Goal: Information Seeking & Learning: Learn about a topic

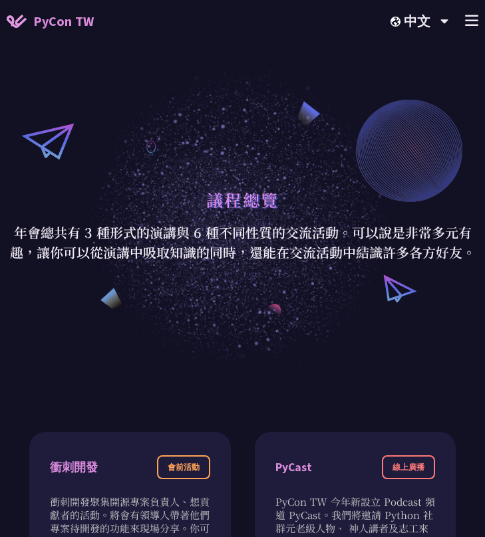
click at [470, 21] on line at bounding box center [472, 21] width 12 height 0
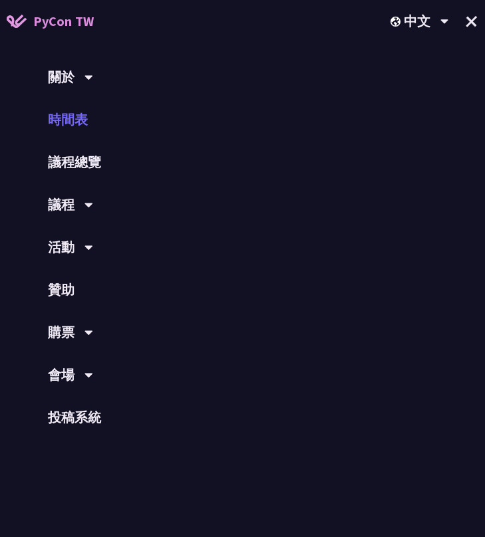
click at [97, 131] on link "時間表" at bounding box center [242, 119] width 485 height 43
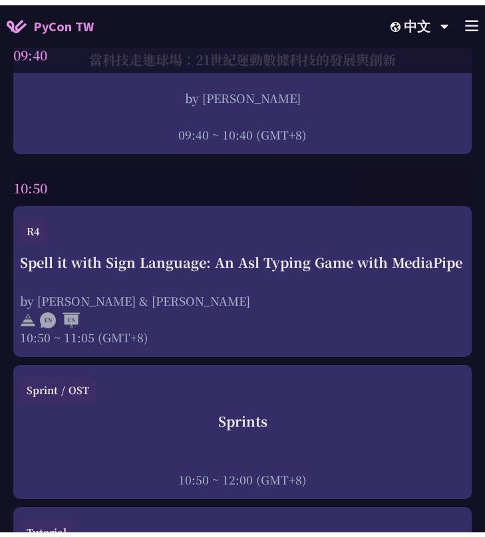
scroll to position [388, 0]
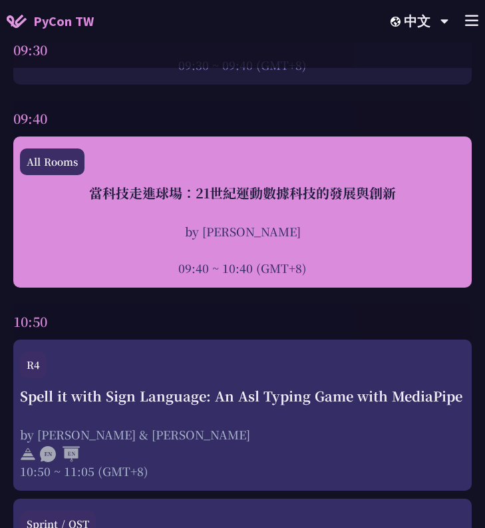
click at [149, 246] on div at bounding box center [242, 249] width 445 height 20
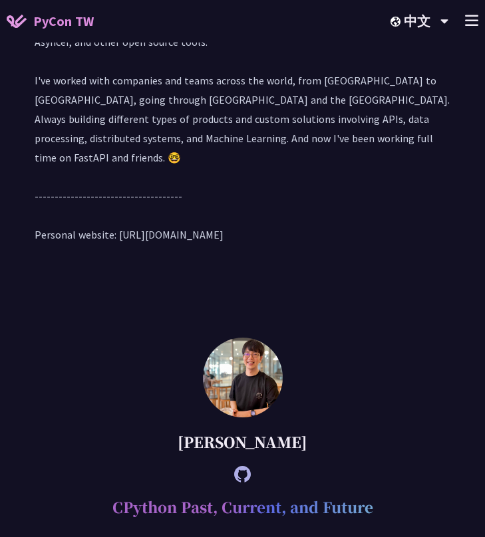
scroll to position [9, 0]
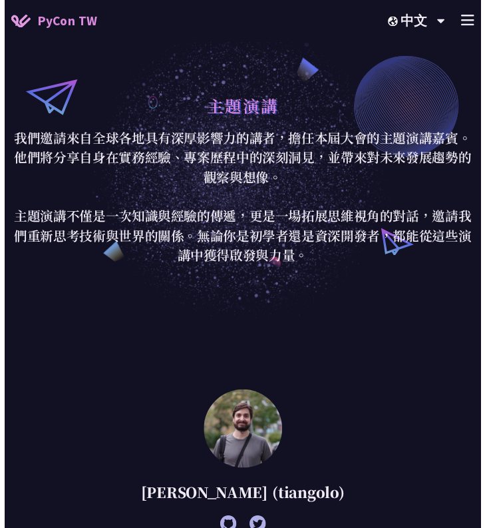
scroll to position [388, 0]
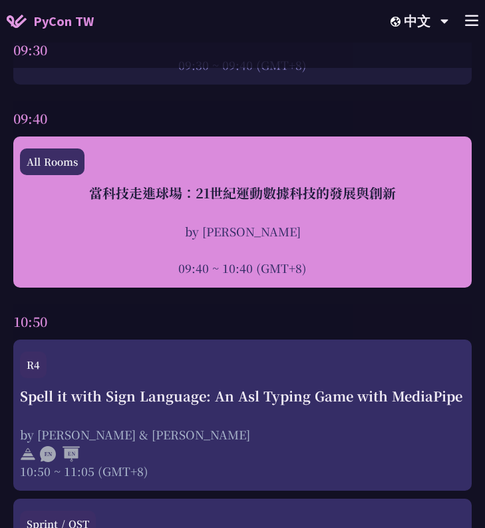
click at [96, 194] on div "當科技走進球場：21世紀運動數據科技的發展與創新" at bounding box center [242, 193] width 445 height 20
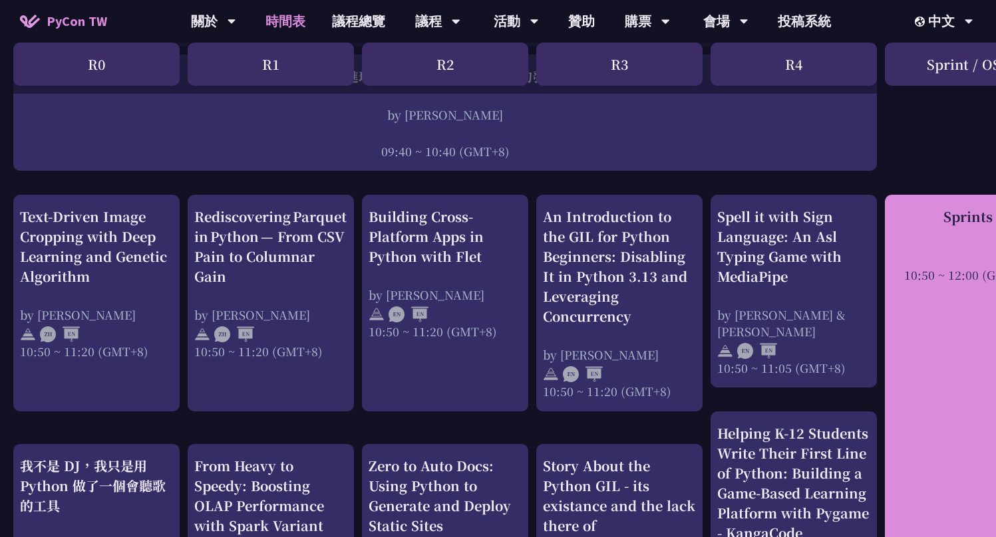
scroll to position [408, 0]
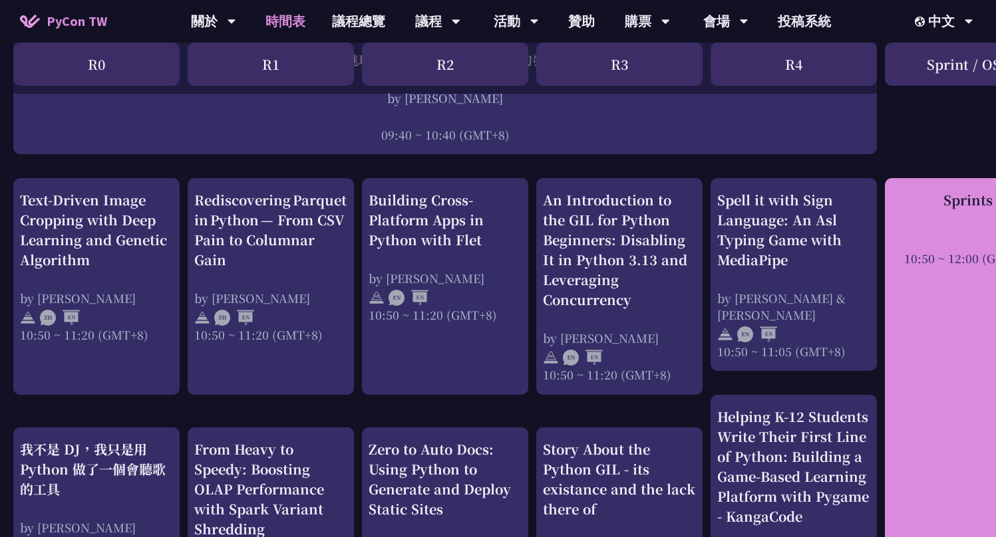
click at [946, 254] on div "10:50 ~ 12:00 (GMT+8)" at bounding box center [967, 258] width 153 height 17
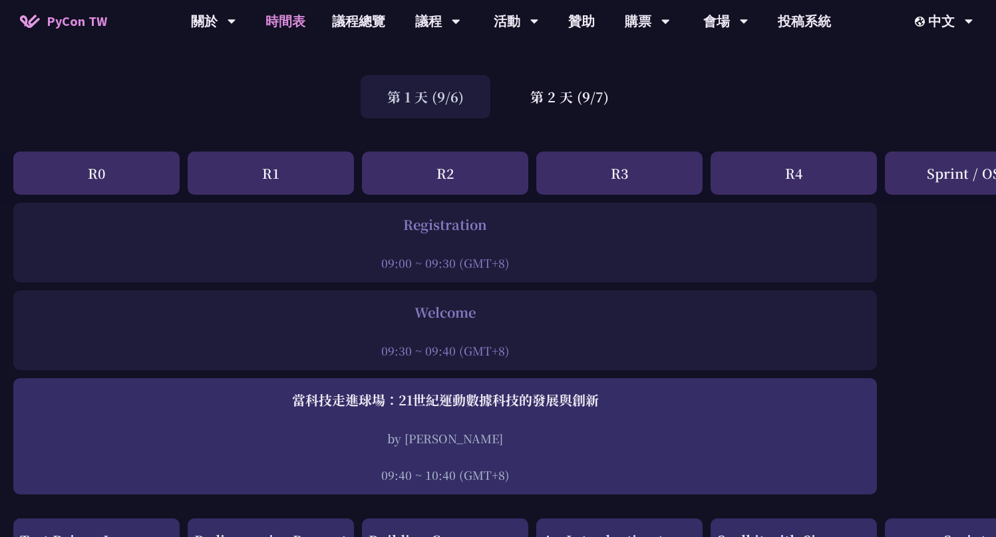
scroll to position [0, 0]
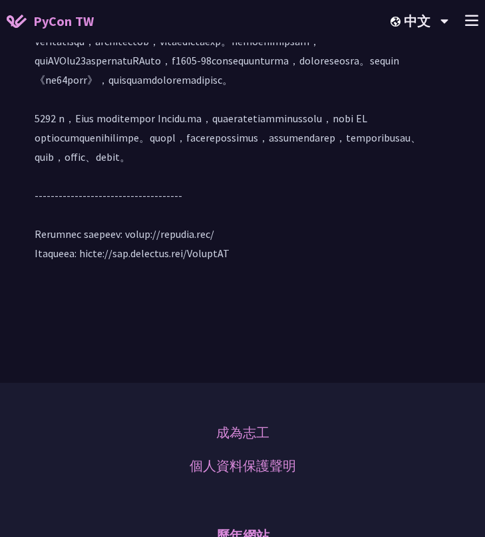
scroll to position [1863, 0]
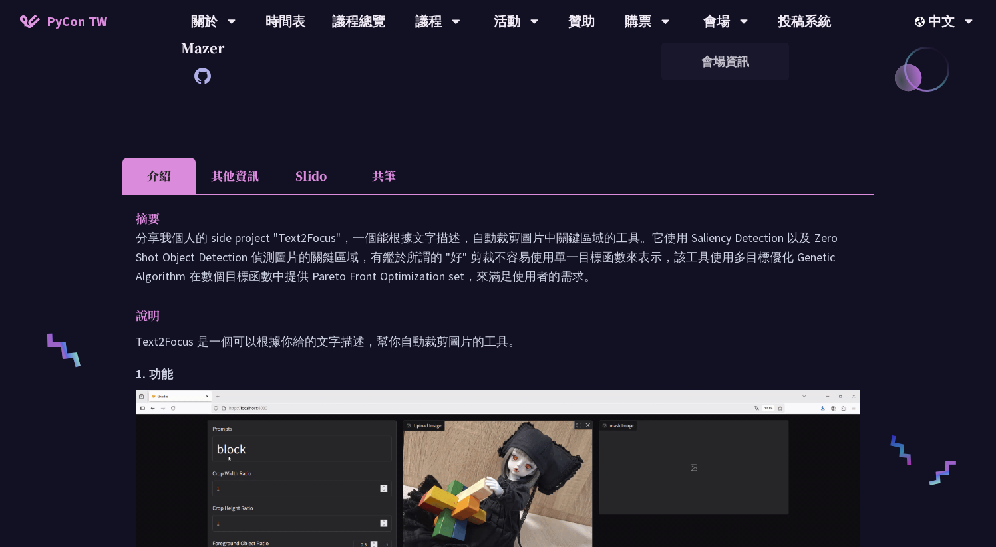
scroll to position [319, 0]
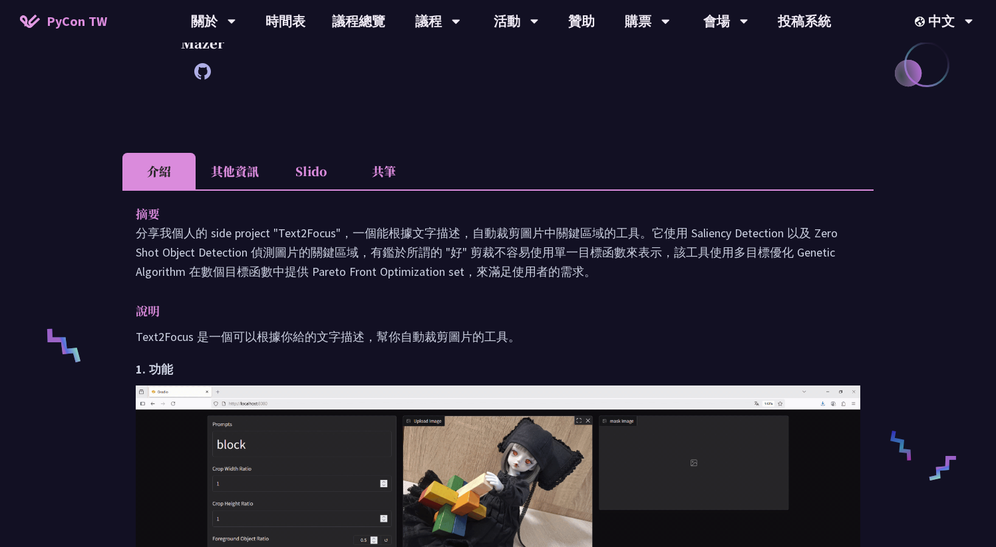
click at [261, 171] on li "其他資訊" at bounding box center [235, 171] width 78 height 37
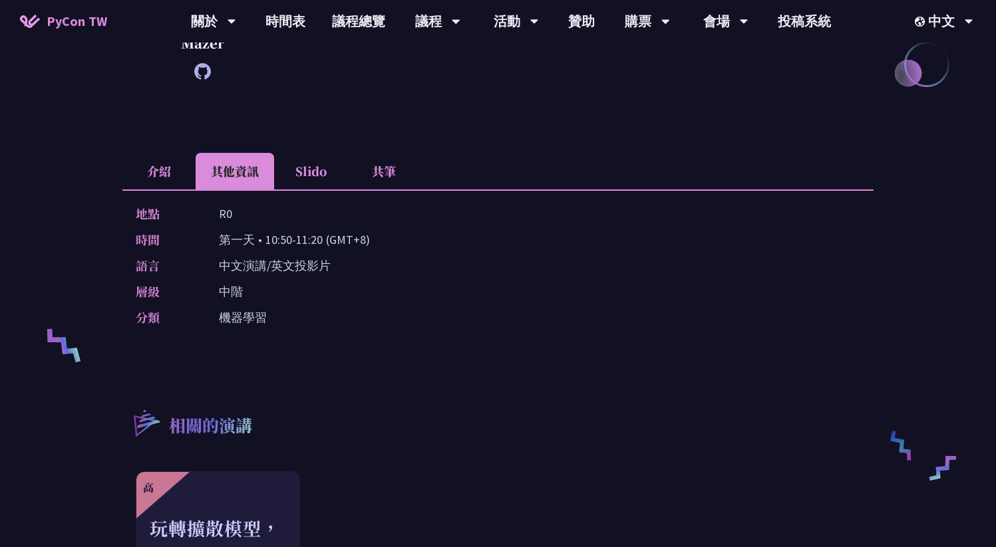
click at [148, 173] on li "介紹" at bounding box center [158, 171] width 73 height 37
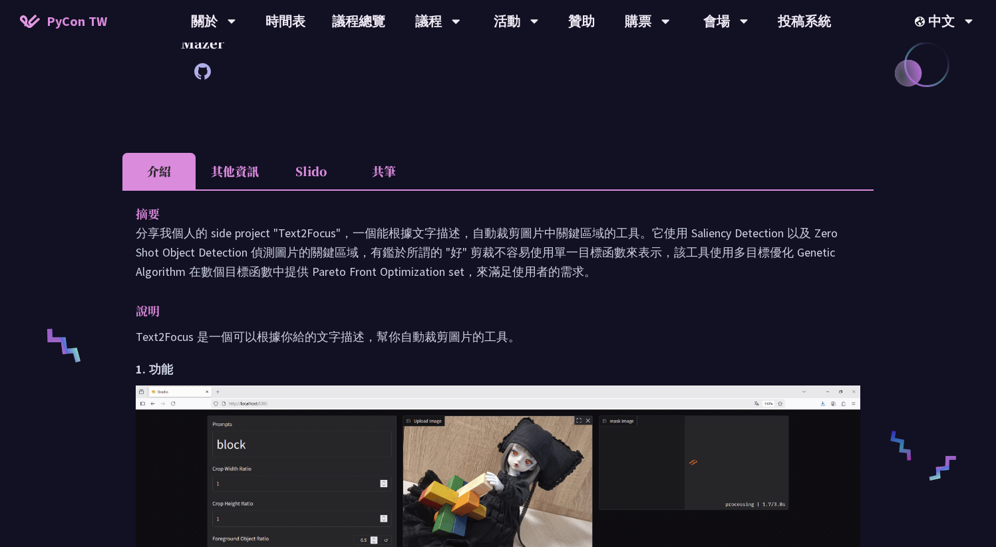
click at [239, 182] on li "其他資訊" at bounding box center [235, 171] width 78 height 37
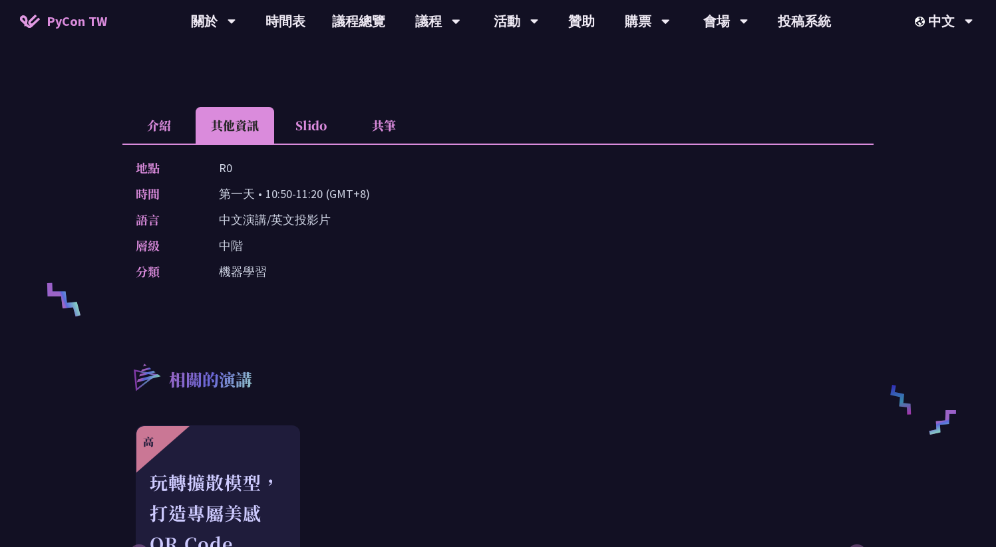
click at [148, 123] on li "介紹" at bounding box center [158, 125] width 73 height 37
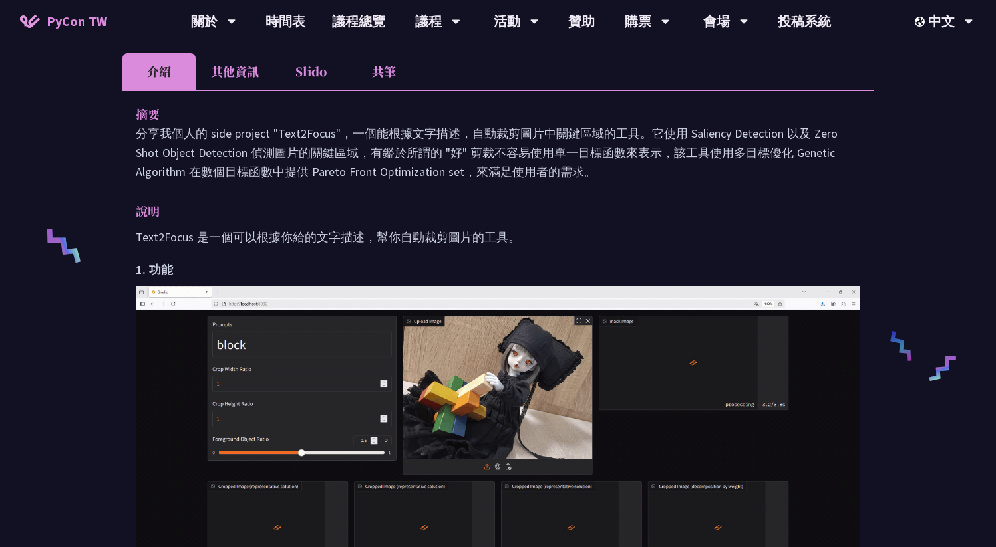
scroll to position [400, 0]
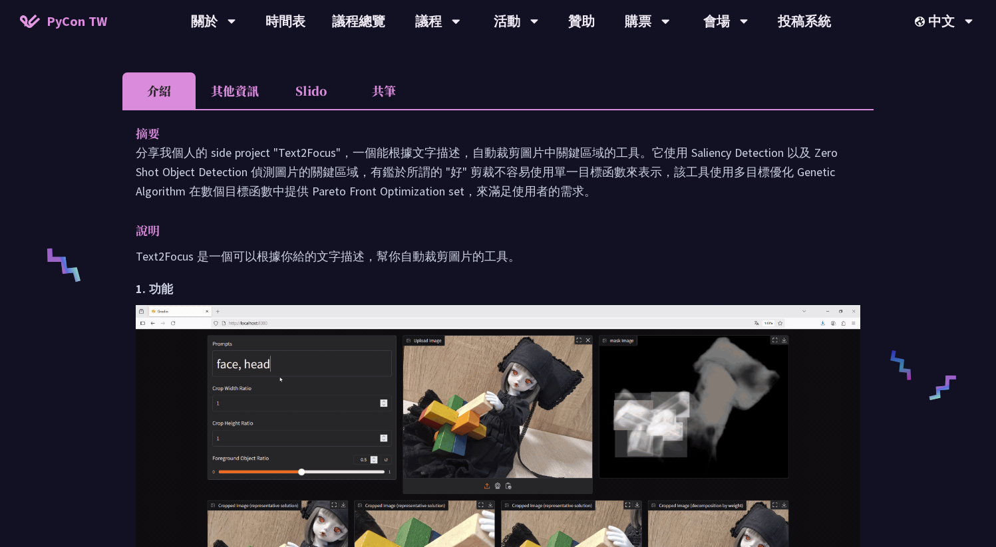
click at [222, 76] on li "其他資訊" at bounding box center [235, 91] width 78 height 37
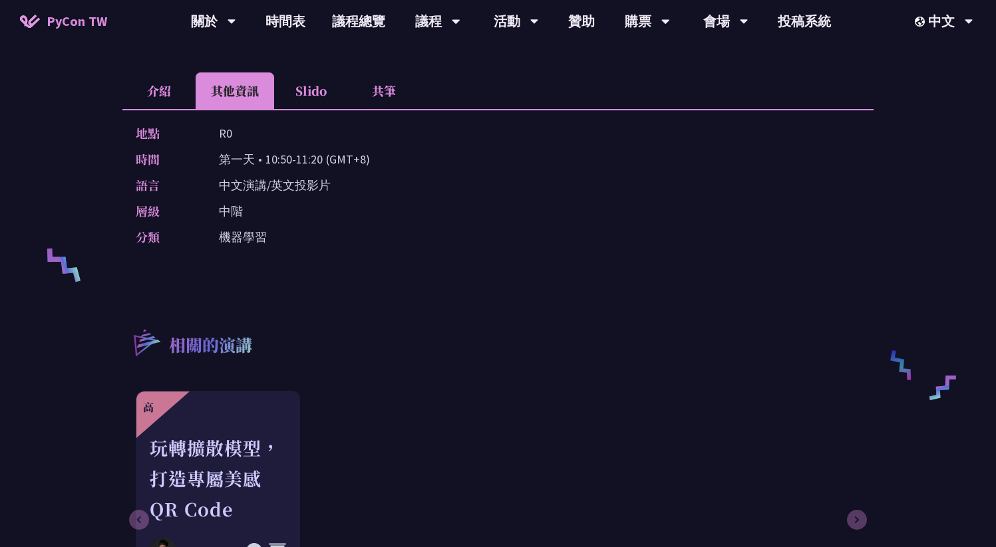
click at [319, 93] on li "Slido" at bounding box center [310, 91] width 73 height 37
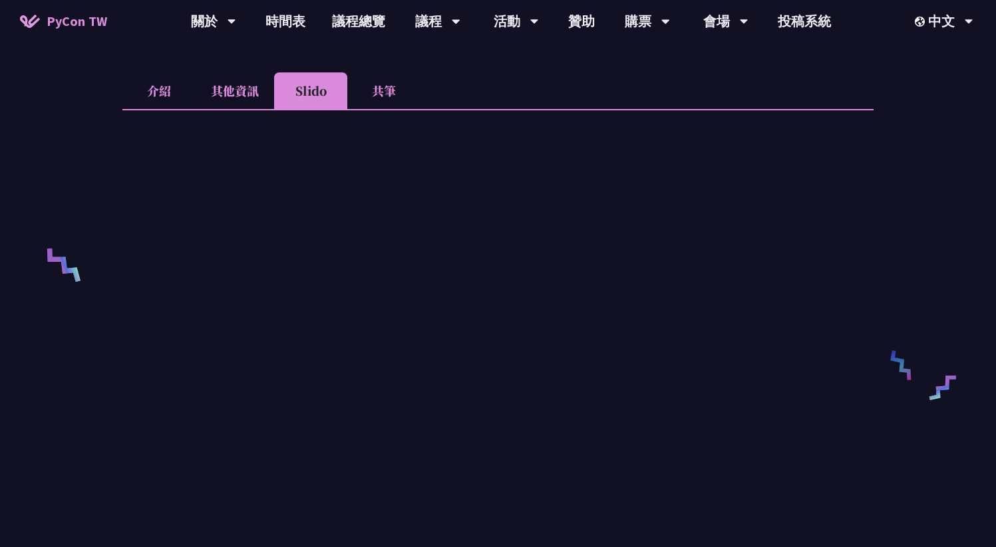
click at [365, 95] on li "共筆" at bounding box center [383, 91] width 73 height 37
click at [314, 94] on li "Slido" at bounding box center [310, 91] width 73 height 37
click at [239, 88] on li "其他資訊" at bounding box center [235, 91] width 78 height 37
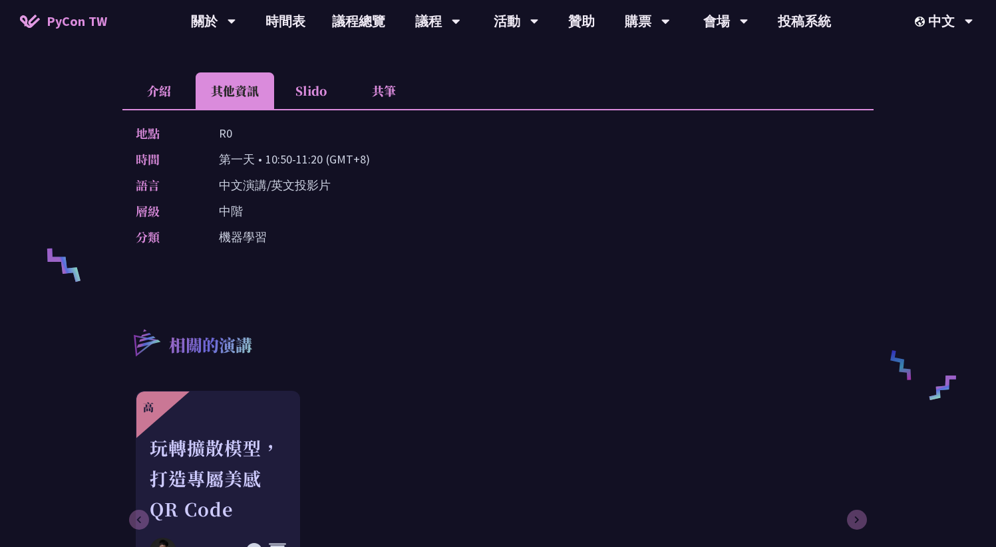
click at [163, 82] on li "介紹" at bounding box center [158, 91] width 73 height 37
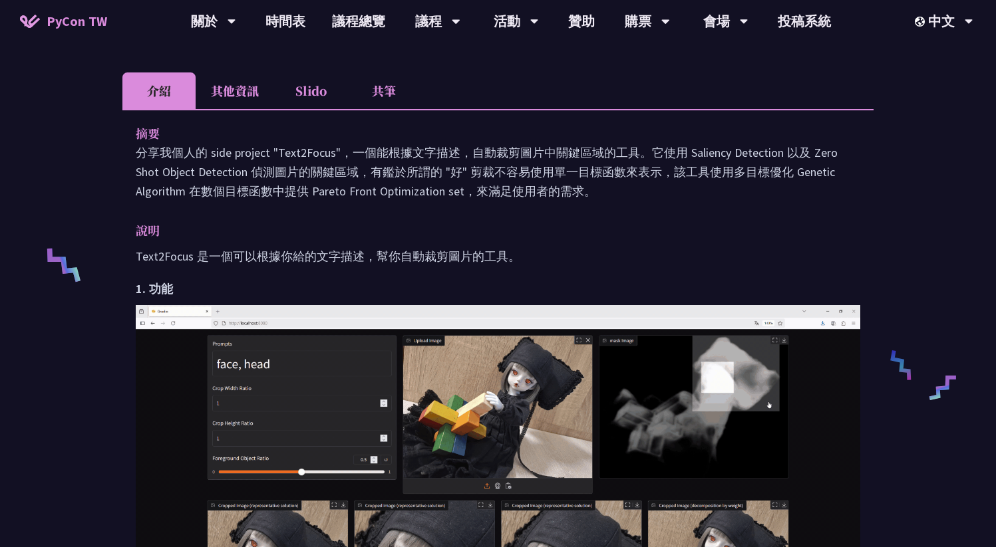
click at [465, 199] on p "分享我個人的 side project "Text2Focus"，一個能根據文字描述，自動裁剪圖片中關鍵區域的工具。它使用 Saliency Detectio…" at bounding box center [498, 172] width 724 height 58
drag, startPoint x: 310, startPoint y: 193, endPoint x: 418, endPoint y: 199, distance: 108.6
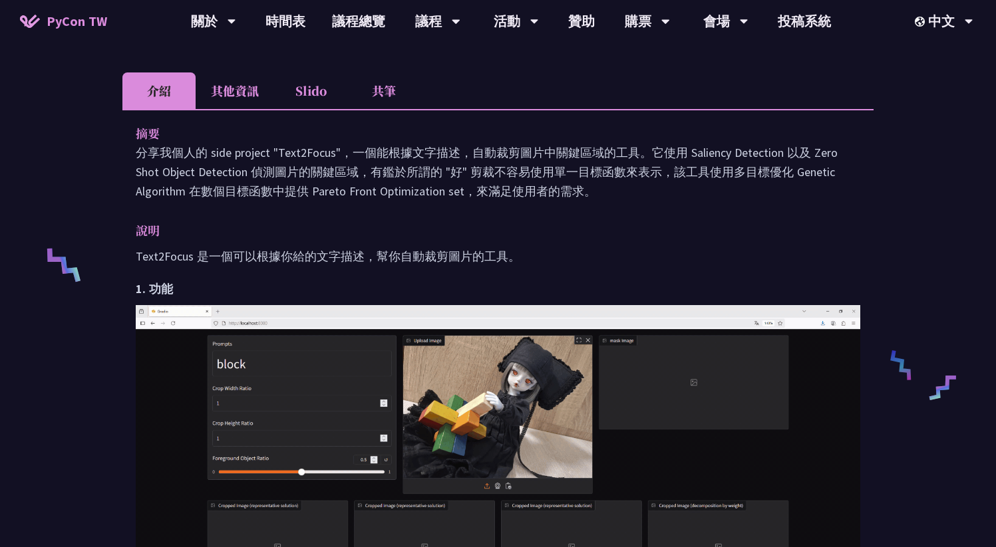
click at [418, 199] on p "分享我個人的 side project "Text2Focus"，一個能根據文字描述，自動裁剪圖片中關鍵區域的工具。它使用 Saliency Detectio…" at bounding box center [498, 172] width 724 height 58
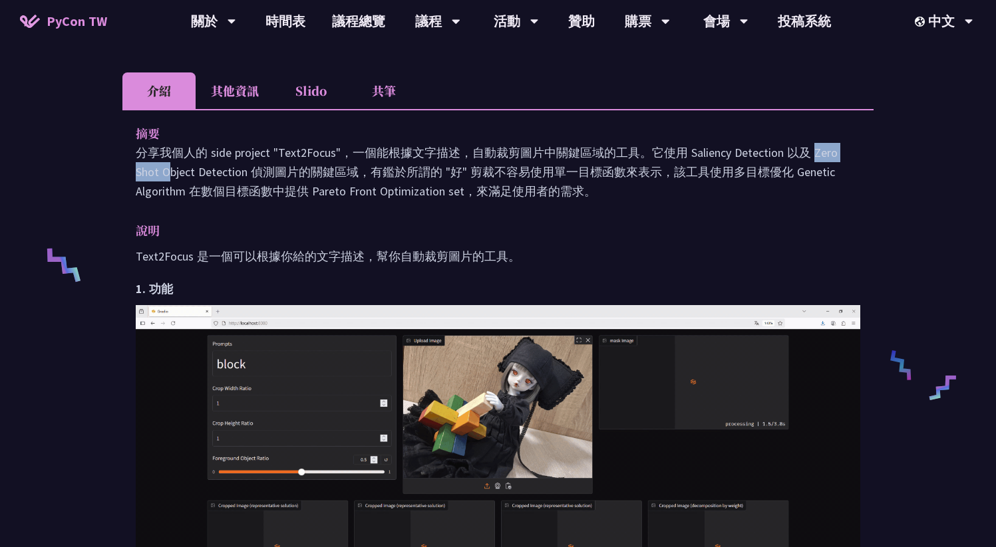
drag, startPoint x: 696, startPoint y: 158, endPoint x: 751, endPoint y: 160, distance: 55.3
click at [751, 160] on p "分享我個人的 side project "Text2Focus"，一個能根據文字描述，自動裁剪圖片中關鍵區域的工具。它使用 Saliency Detectio…" at bounding box center [498, 172] width 724 height 58
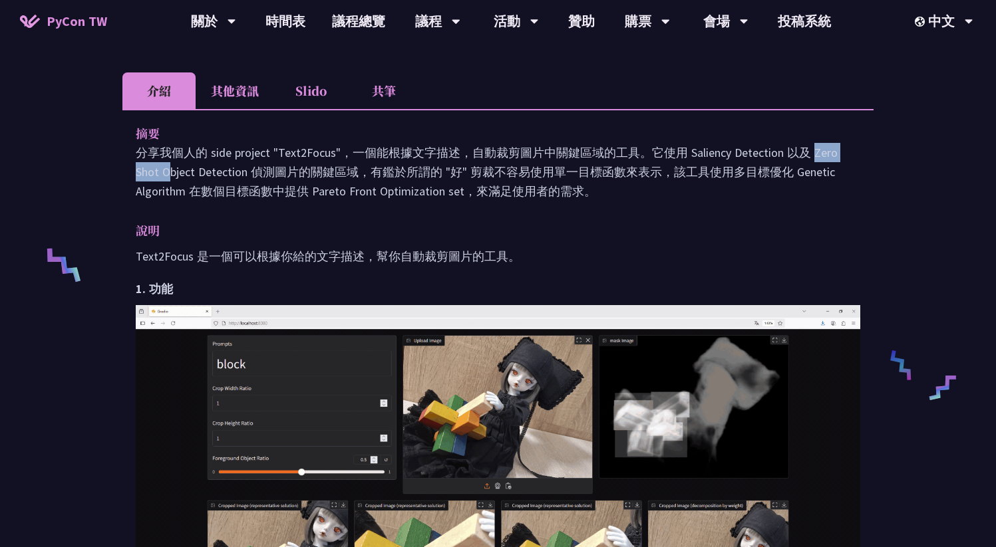
click at [751, 160] on p "分享我個人的 side project "Text2Focus"，一個能根據文字描述，自動裁剪圖片中關鍵區域的工具。它使用 Saliency Detectio…" at bounding box center [498, 172] width 724 height 58
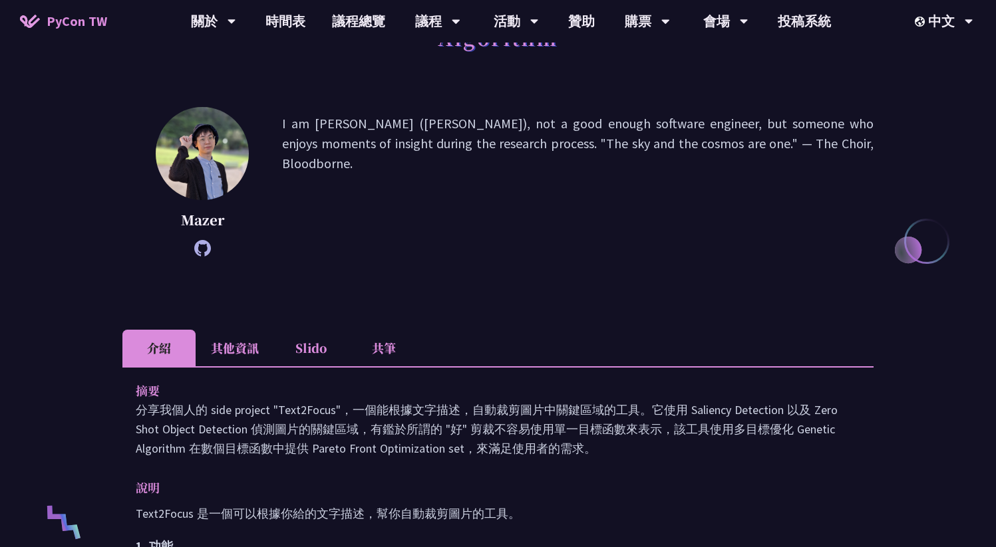
scroll to position [0, 0]
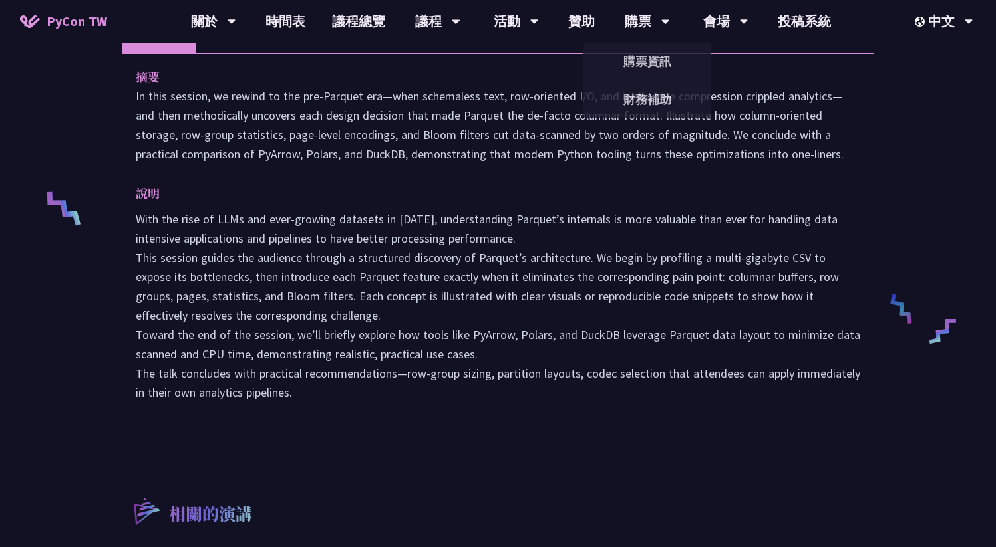
scroll to position [451, 0]
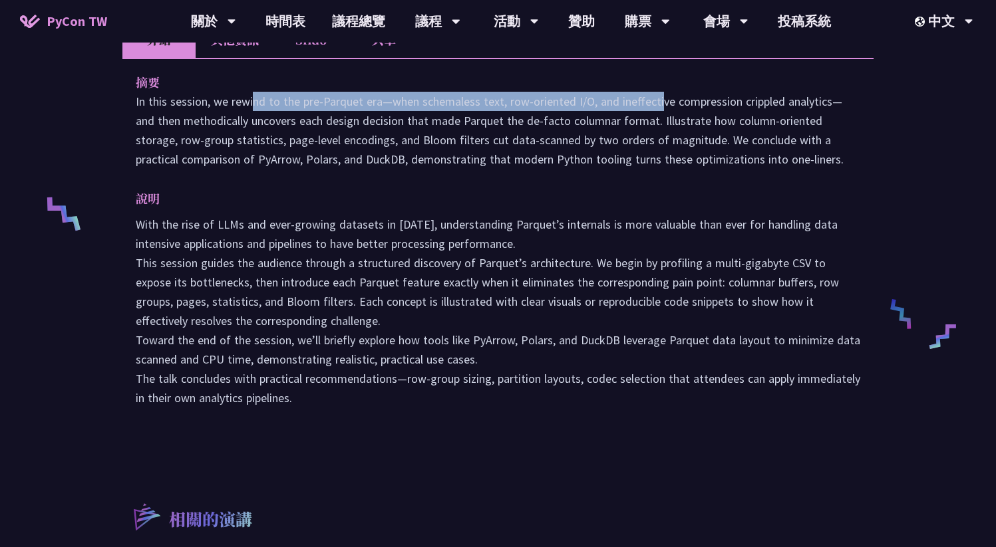
drag, startPoint x: 156, startPoint y: 105, endPoint x: 561, endPoint y: 102, distance: 405.1
click at [561, 102] on p "In this session, we rewind to the pre‑Parquet era—when schemaless text, row‑ori…" at bounding box center [498, 130] width 724 height 77
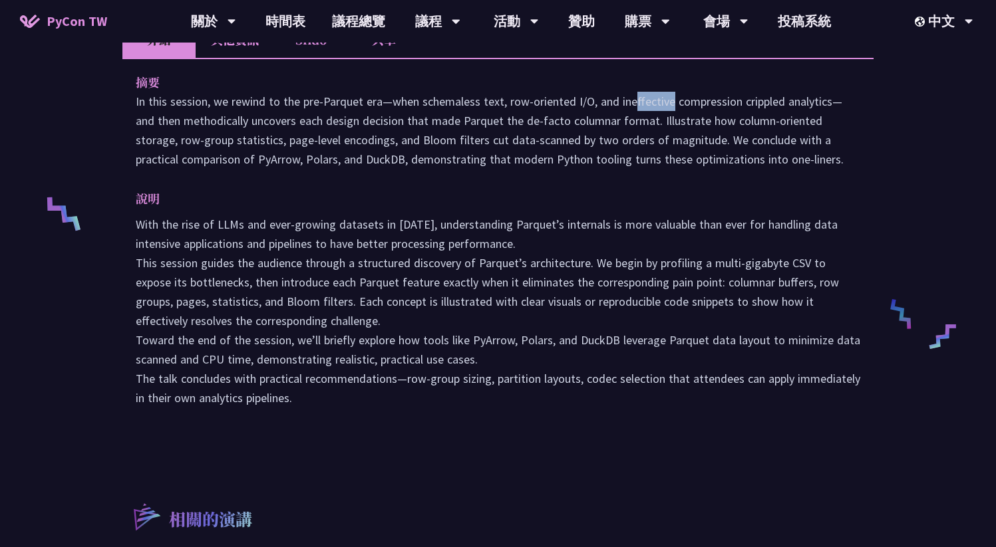
click at [561, 102] on p "In this session, we rewind to the pre‑Parquet era—when schemaless text, row‑ori…" at bounding box center [498, 130] width 724 height 77
click at [462, 292] on p "With the rise of LLMs and ever-growing datasets in 2025, understanding Parquet’…" at bounding box center [498, 311] width 724 height 193
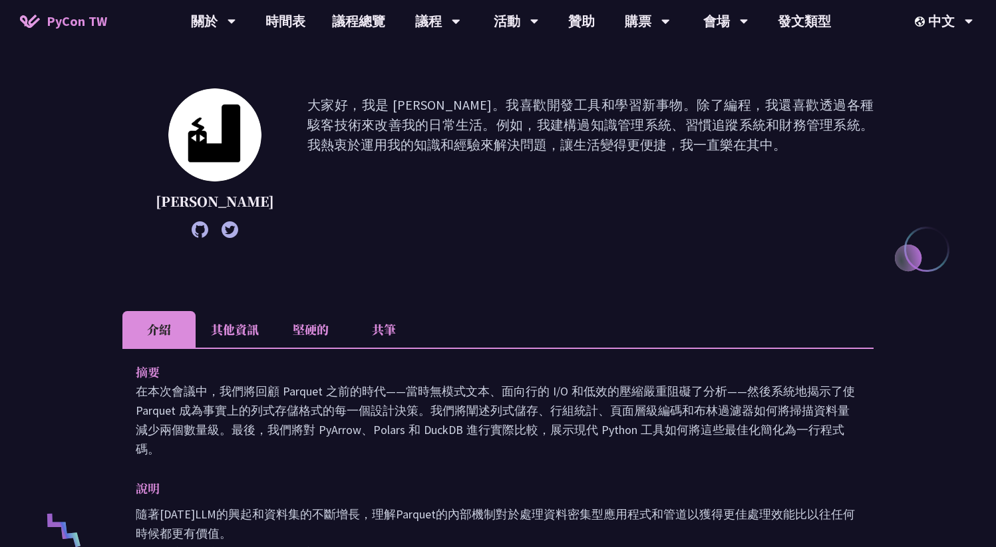
scroll to position [136, 0]
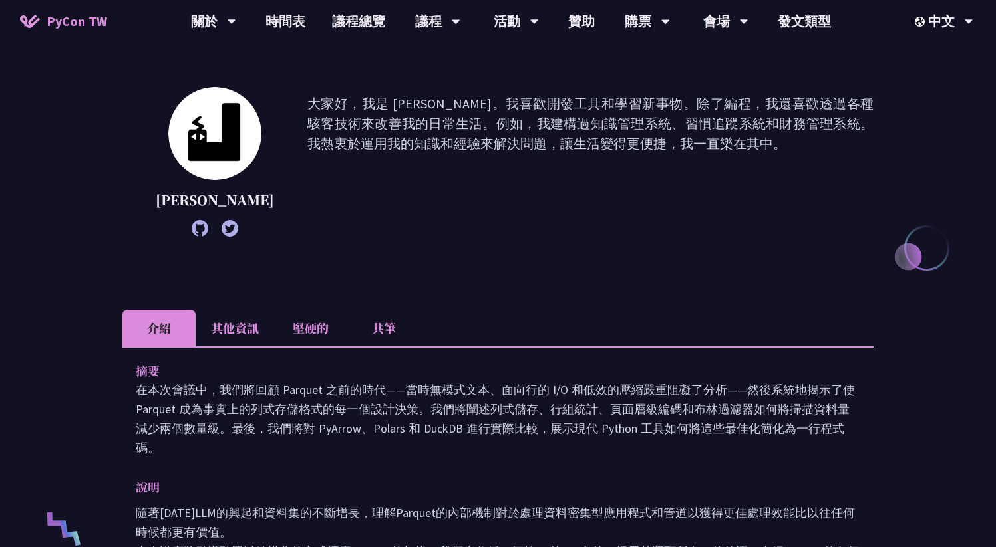
click at [233, 329] on li "其他資訊" at bounding box center [235, 328] width 78 height 37
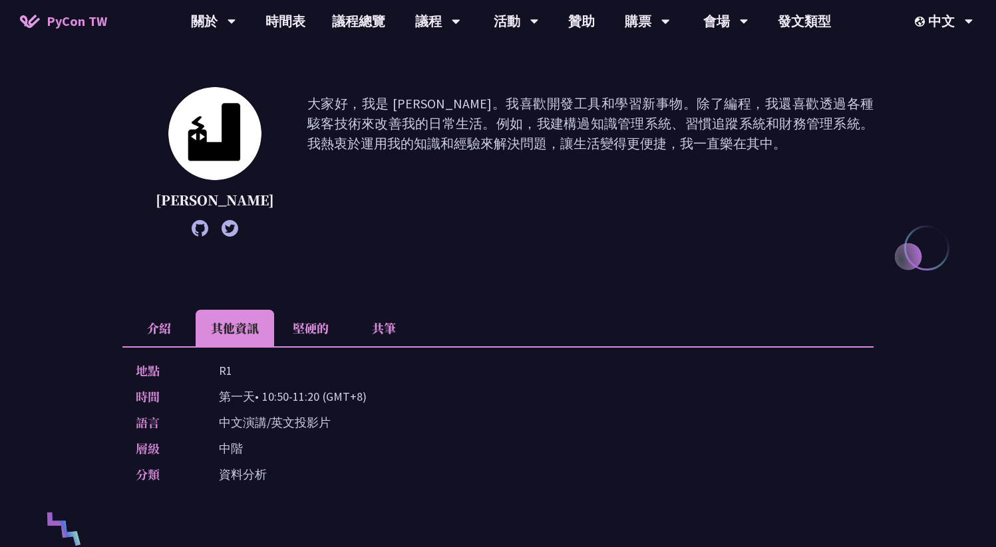
click at [310, 331] on font "堅硬的" at bounding box center [311, 327] width 36 height 17
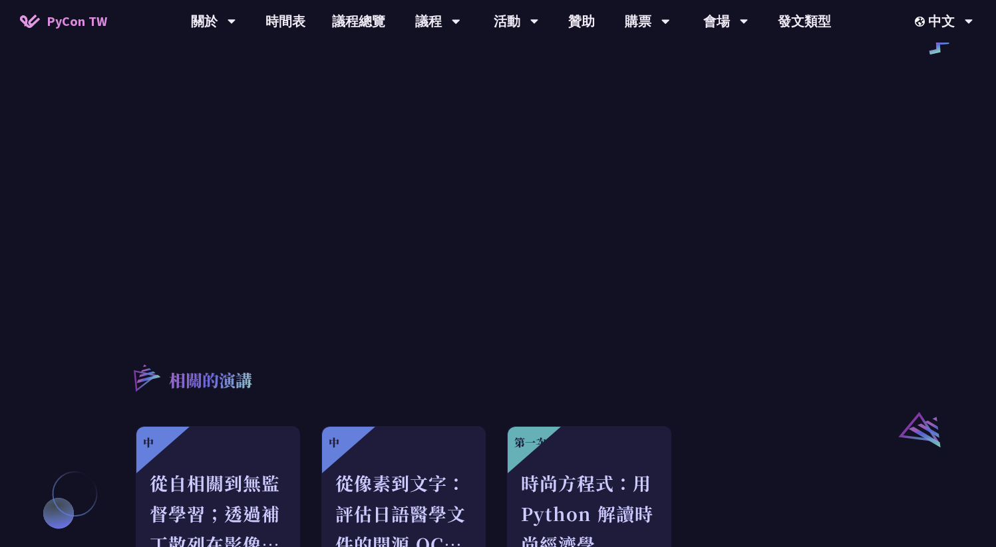
scroll to position [375, 0]
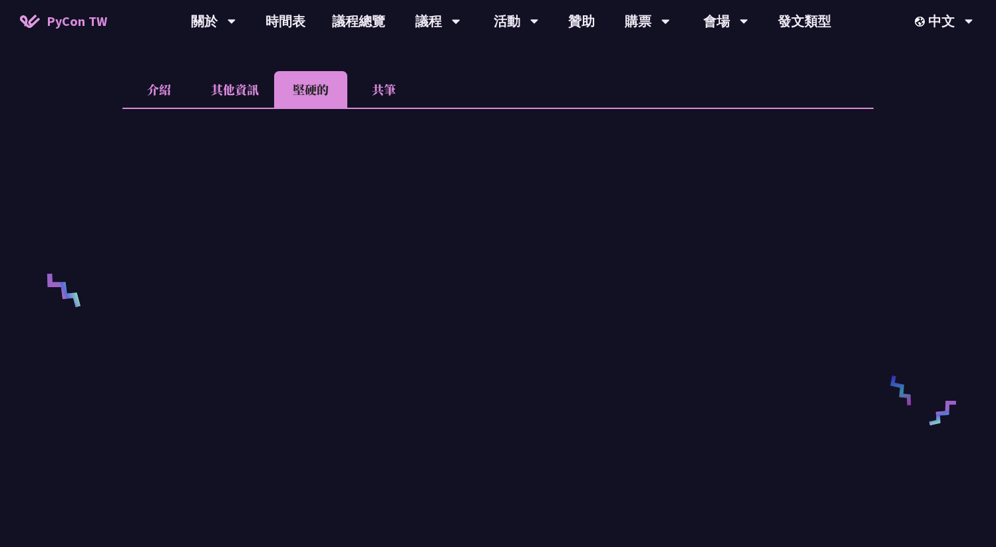
click at [373, 88] on li "共筆" at bounding box center [383, 89] width 73 height 37
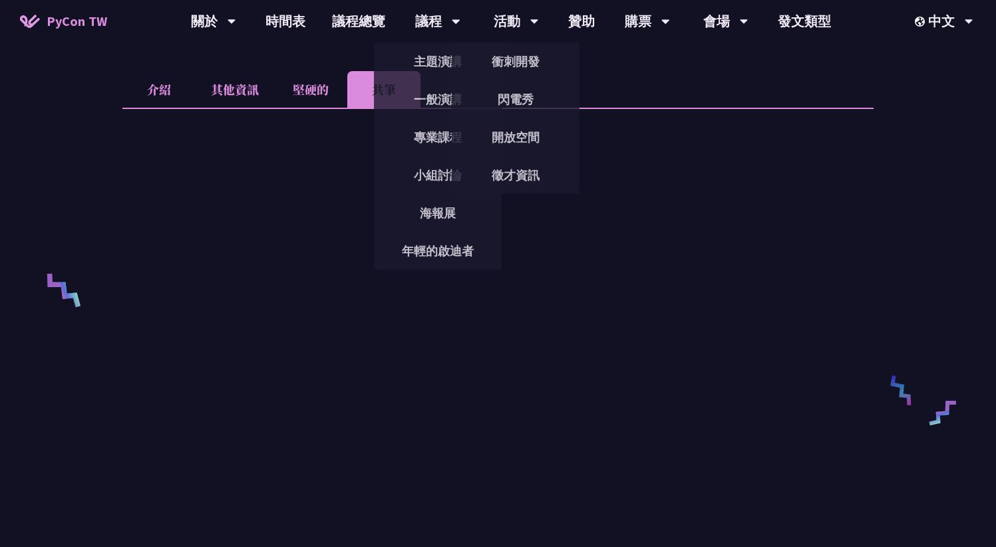
click at [165, 85] on li "介紹" at bounding box center [158, 89] width 73 height 37
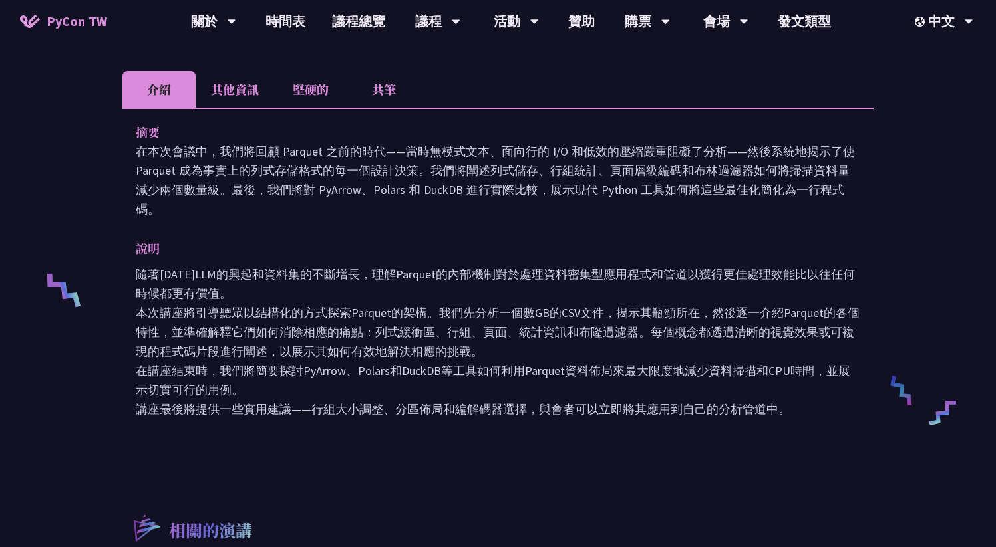
click at [285, 149] on font "在本次會議中，我們將回顧 Parquet 之前的時代——當時無模式文本、面向行的 I/O 和低效的壓縮嚴重阻礙了分析——然後系統地揭示了使 Parquet 成…" at bounding box center [495, 180] width 719 height 73
copy font "Parquet"
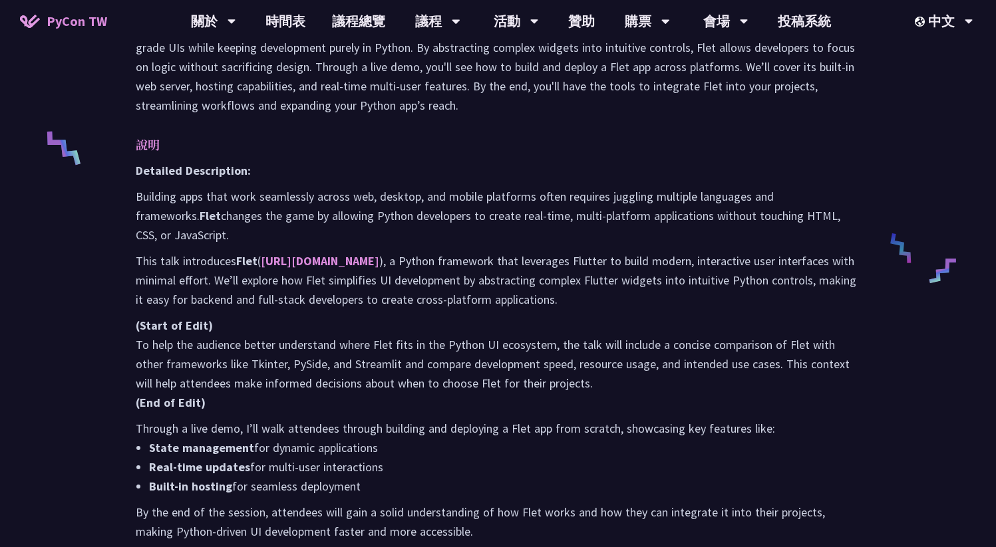
scroll to position [291, 0]
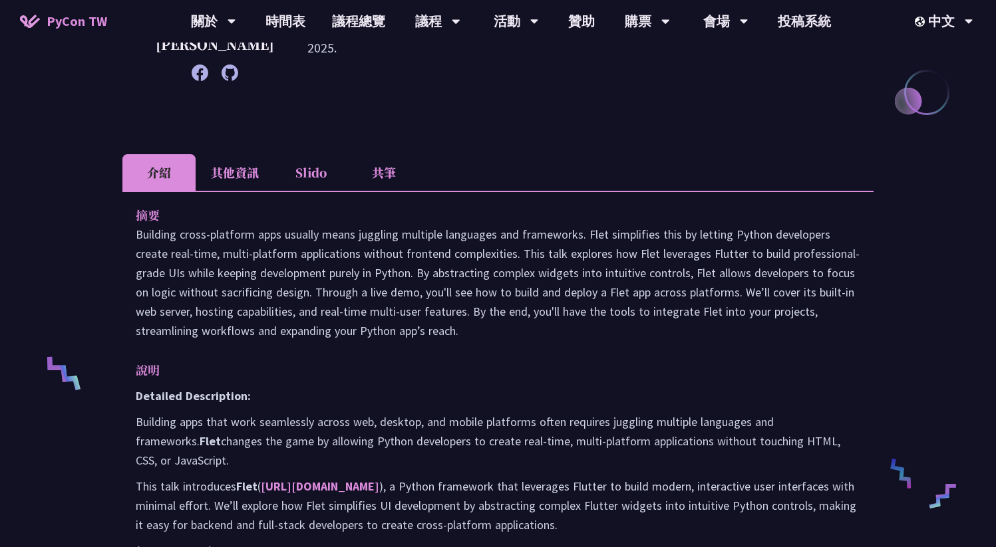
click at [511, 363] on p "說明" at bounding box center [485, 370] width 698 height 19
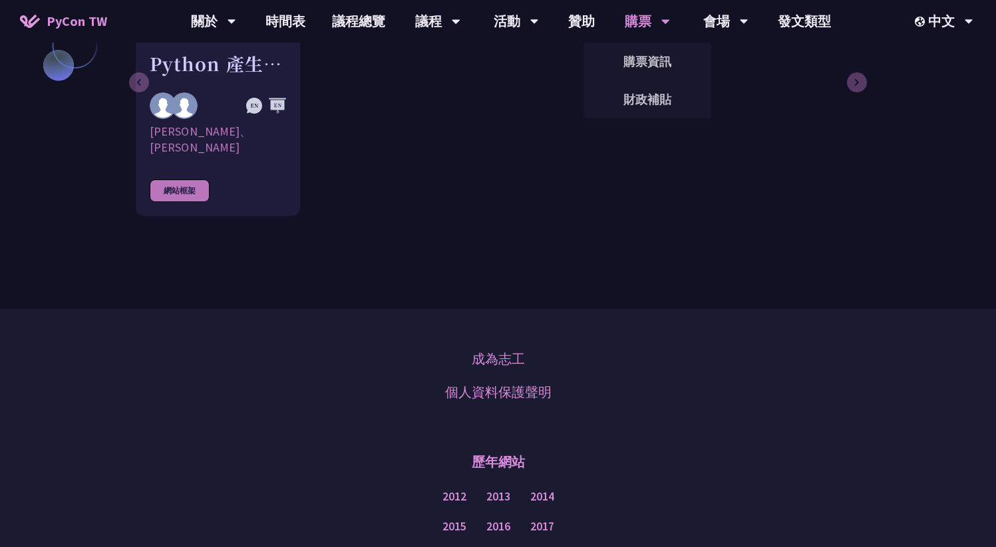
scroll to position [1193, 0]
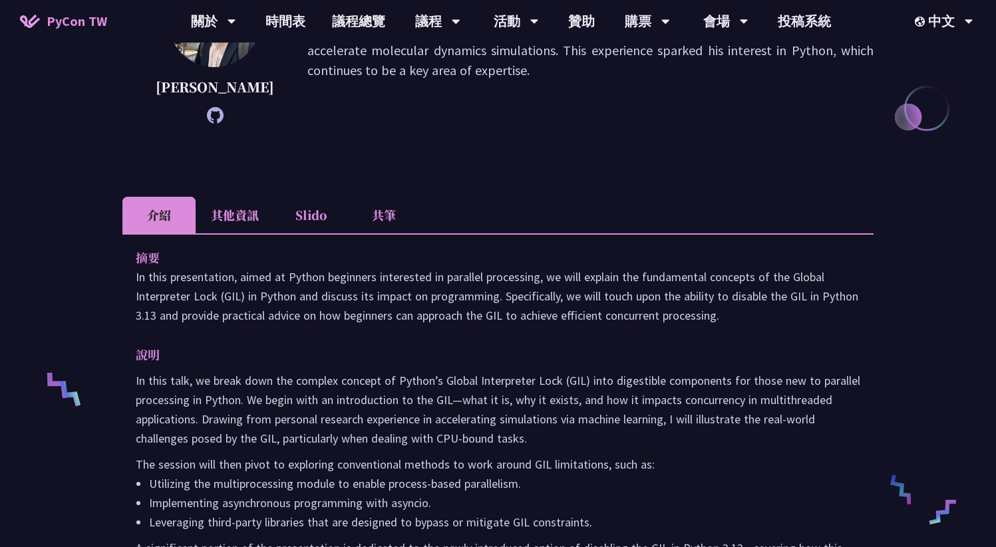
scroll to position [301, 0]
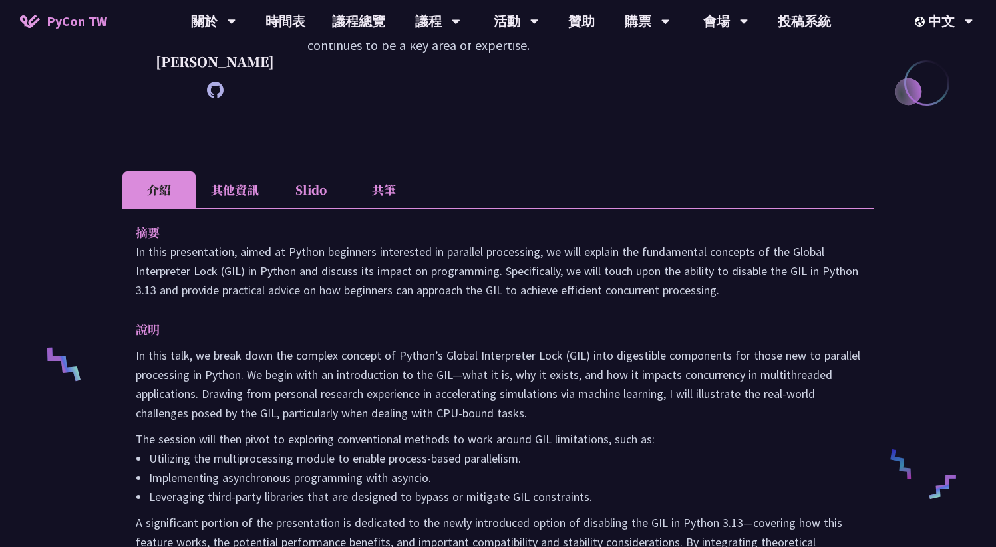
click at [81, 343] on div "An Introduction to the GIL for Python Beginners: Disabling It in Python 3.13 an…" at bounding box center [498, 407] width 996 height 1416
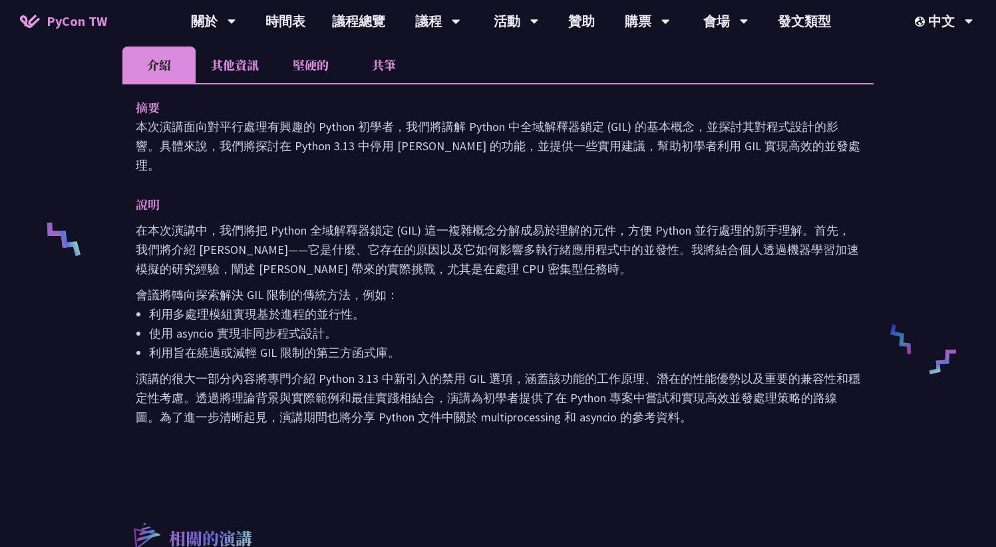
scroll to position [192, 0]
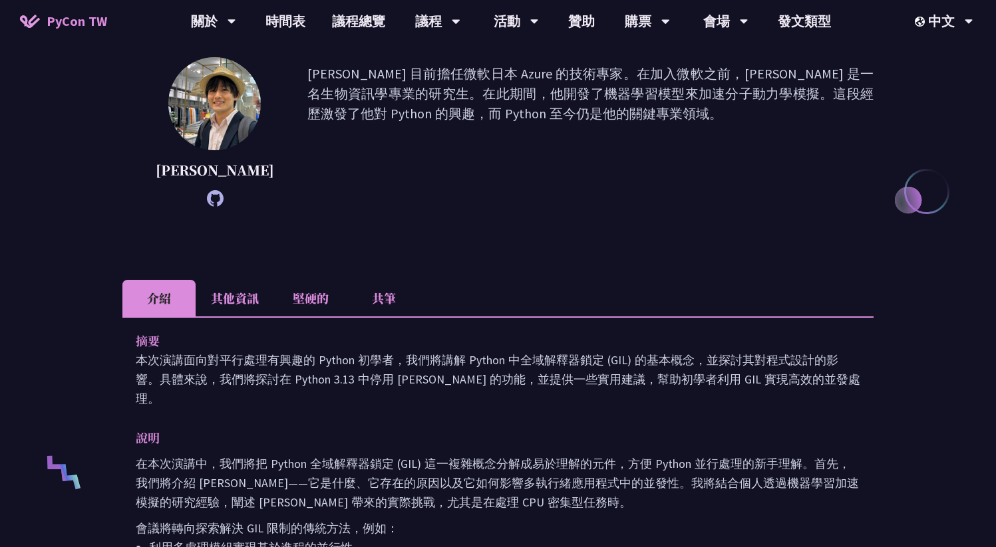
click at [250, 280] on li "其他資訊" at bounding box center [235, 298] width 78 height 37
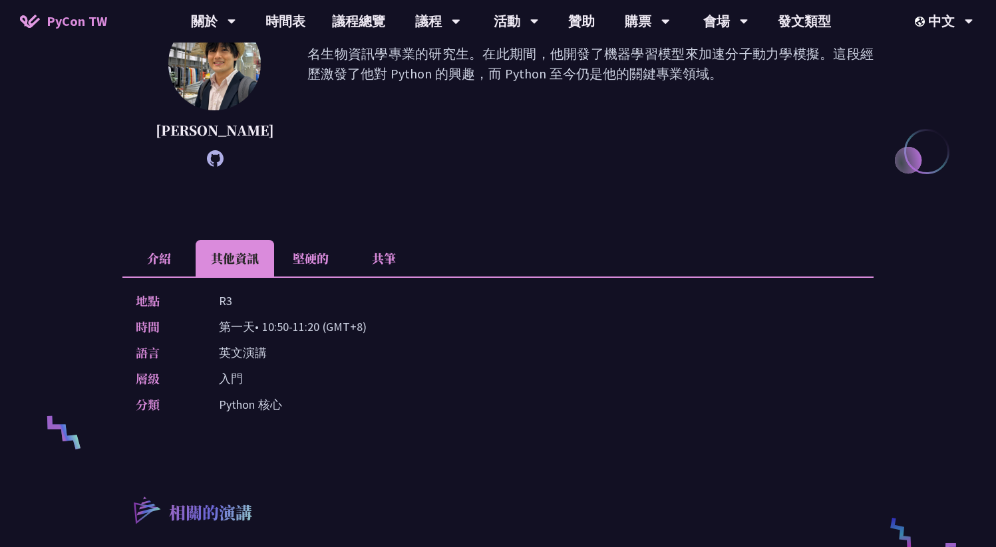
scroll to position [229, 0]
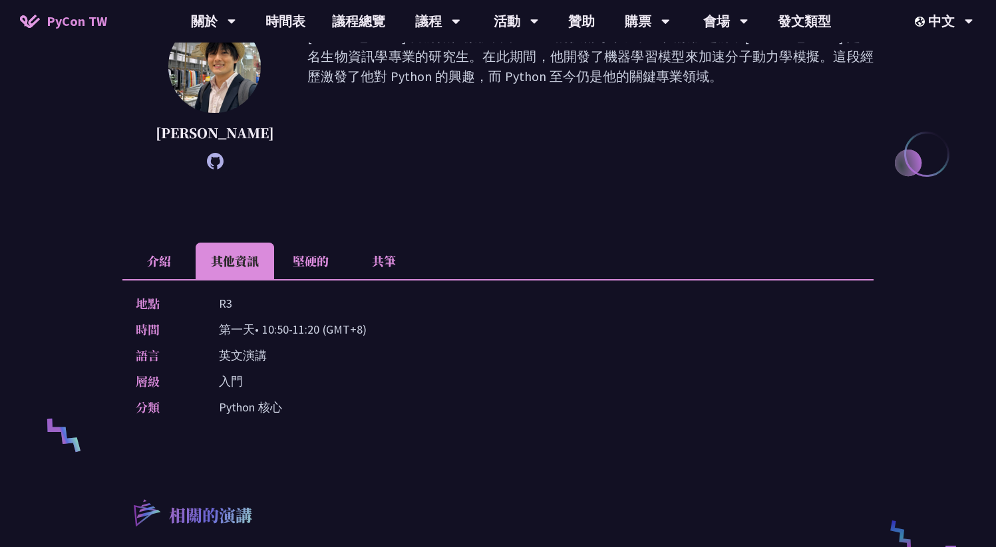
click at [163, 243] on li "介紹" at bounding box center [158, 261] width 73 height 37
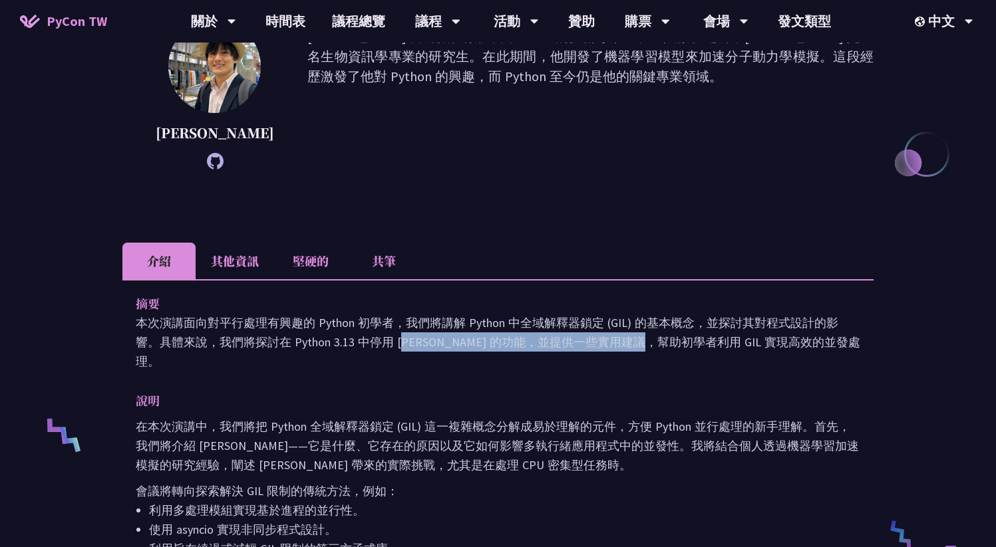
drag, startPoint x: 253, startPoint y: 313, endPoint x: 435, endPoint y: 323, distance: 181.9
click at [435, 323] on p "本次演講面向對平行處理有興趣的 Python 初學者，我們將講解 Python 中全域解釋器鎖定 (GIL) 的基本概念，並探討其對程式設計的影響。具體來說，…" at bounding box center [498, 342] width 724 height 58
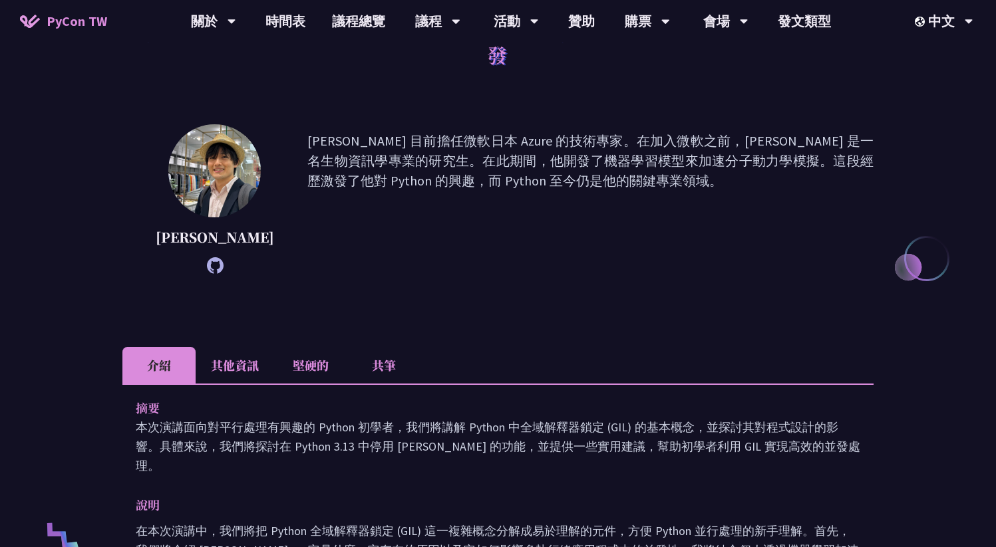
scroll to position [115, 0]
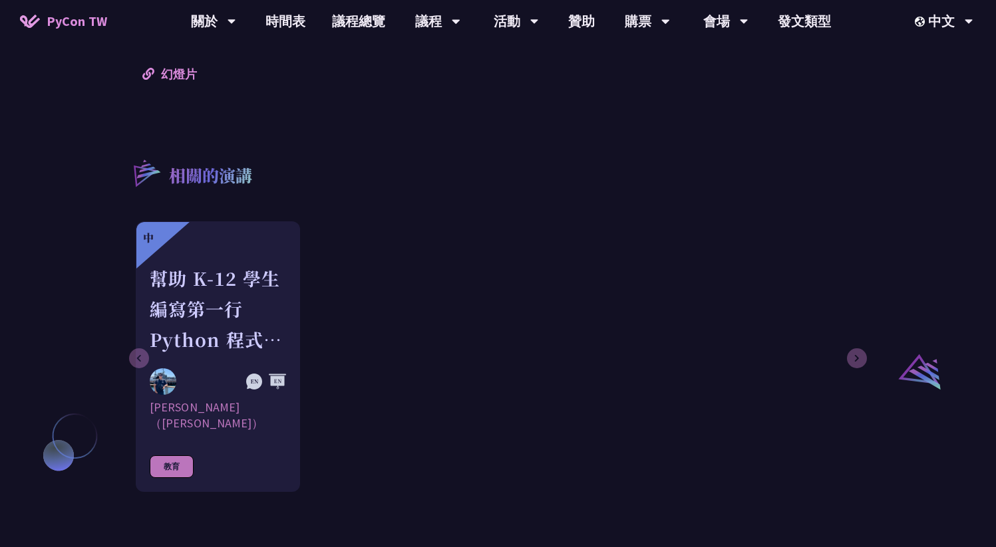
scroll to position [162, 0]
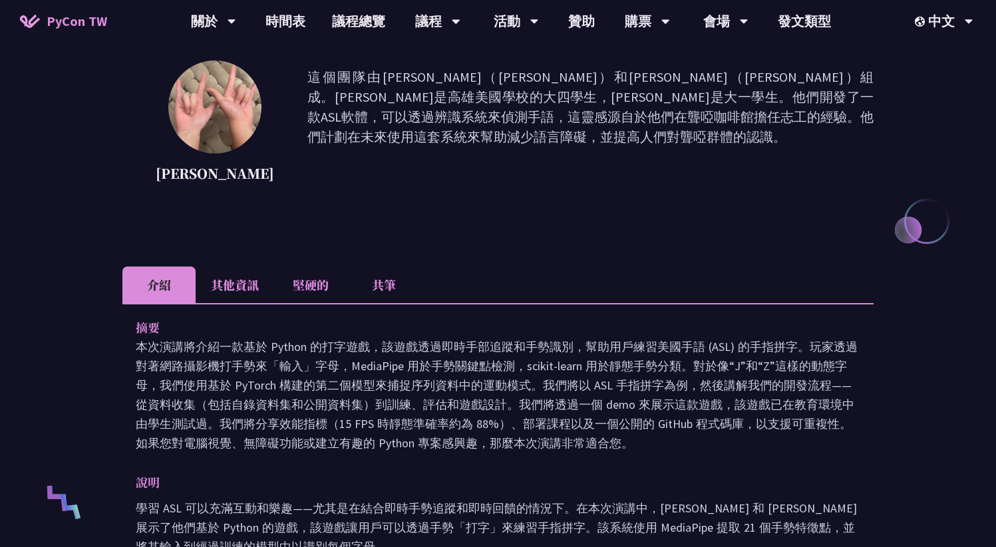
click at [253, 292] on li "其他資訊" at bounding box center [235, 285] width 78 height 37
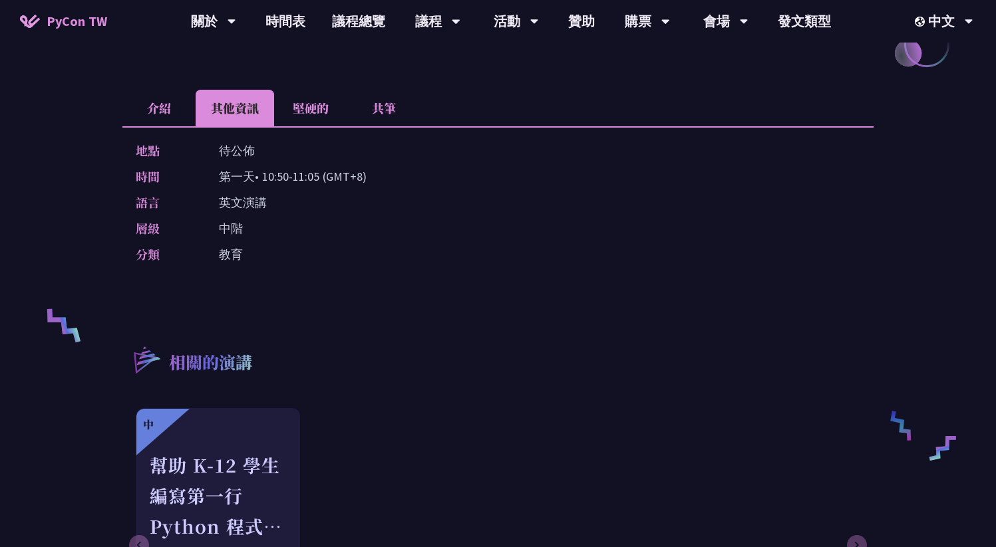
scroll to position [337, 0]
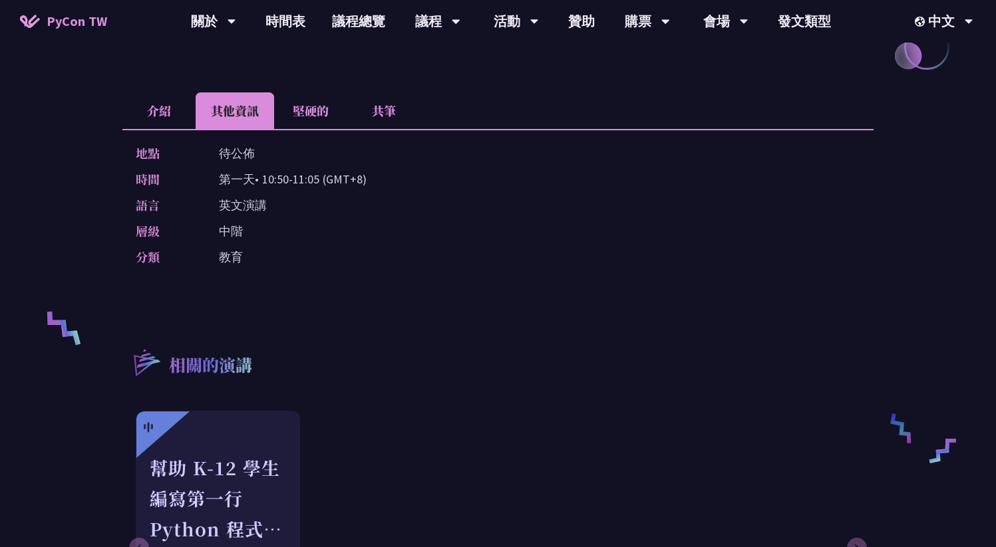
click at [158, 110] on li "介紹" at bounding box center [158, 110] width 73 height 37
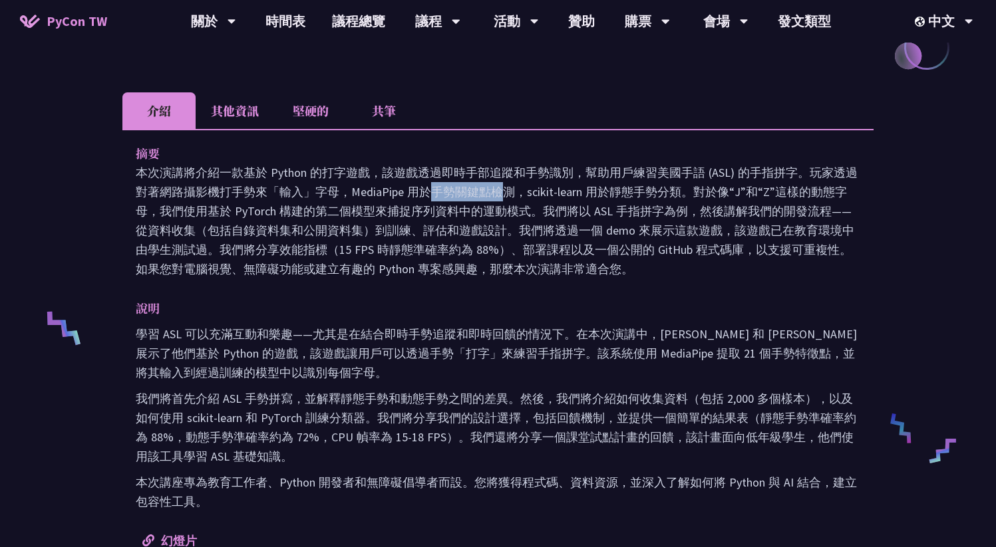
drag, startPoint x: 242, startPoint y: 187, endPoint x: 317, endPoint y: 198, distance: 76.0
click at [317, 198] on font at bounding box center [497, 221] width 722 height 112
drag, startPoint x: 321, startPoint y: 194, endPoint x: 400, endPoint y: 194, distance: 79.2
click at [400, 194] on font at bounding box center [497, 221] width 722 height 112
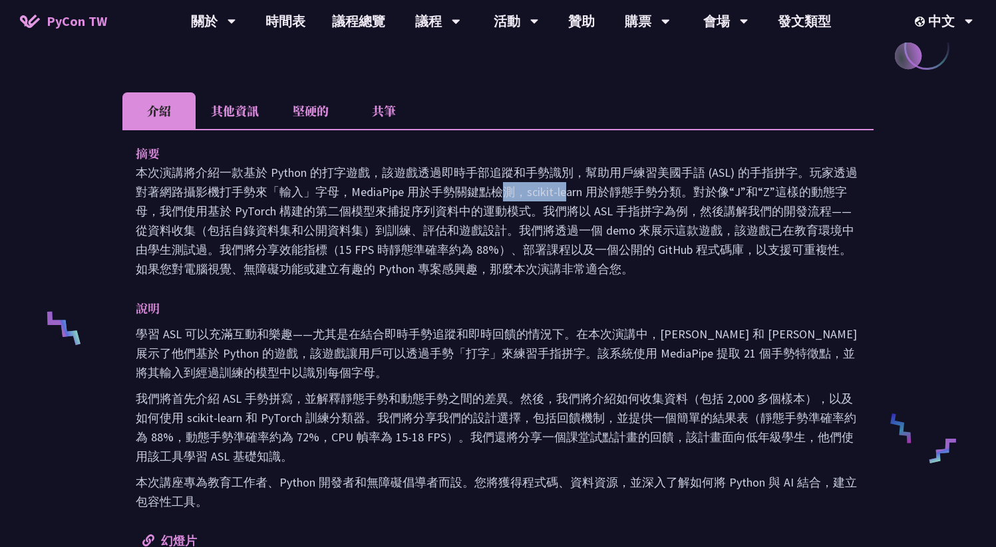
click at [400, 194] on font at bounding box center [497, 221] width 722 height 112
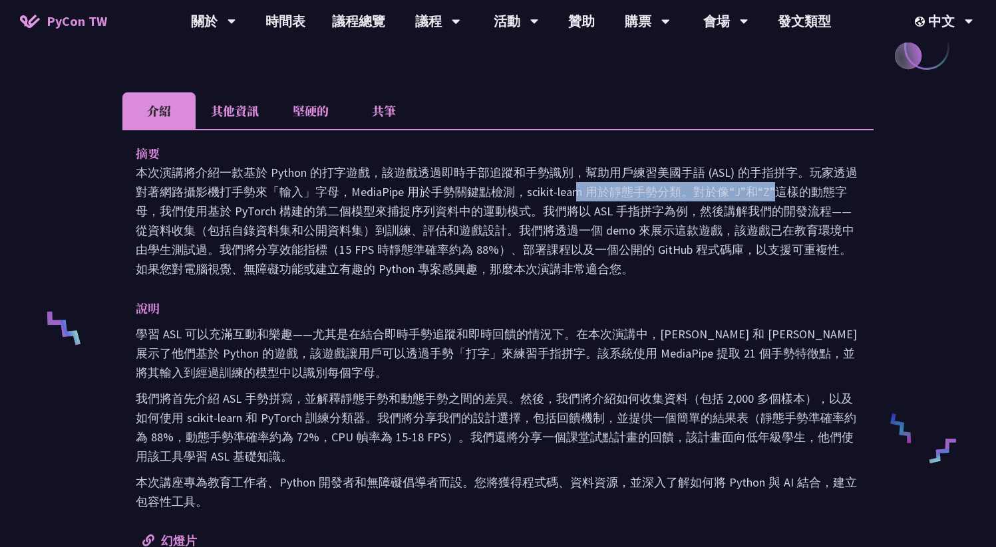
drag, startPoint x: 506, startPoint y: 199, endPoint x: 579, endPoint y: 200, distance: 73.8
click at [578, 200] on p at bounding box center [498, 221] width 724 height 116
click at [579, 200] on p at bounding box center [498, 221] width 724 height 116
drag, startPoint x: 532, startPoint y: 188, endPoint x: 612, endPoint y: 185, distance: 79.9
click at [611, 185] on font at bounding box center [497, 221] width 722 height 112
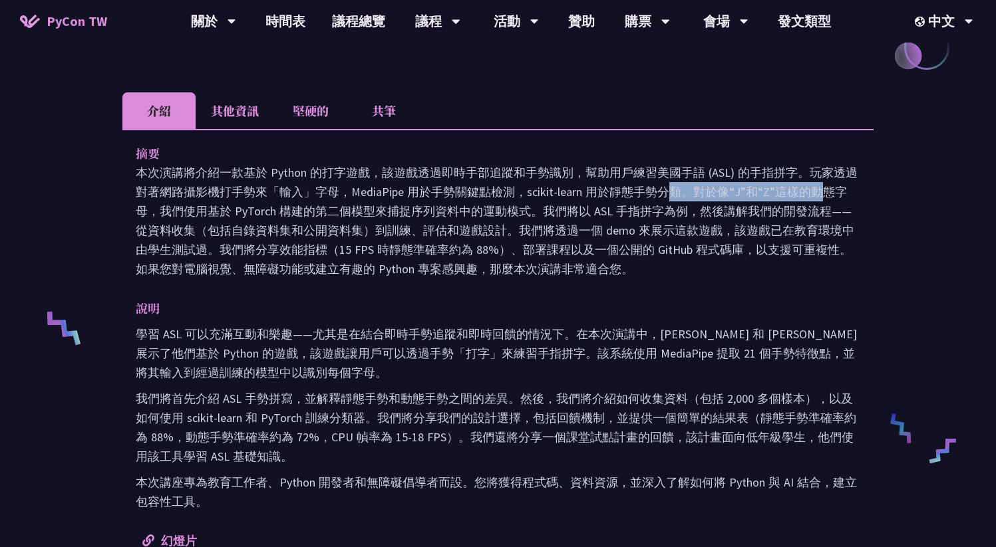
click at [612, 185] on font at bounding box center [497, 221] width 722 height 112
drag, startPoint x: 321, startPoint y: 200, endPoint x: 572, endPoint y: 273, distance: 261.1
click at [569, 271] on p at bounding box center [498, 221] width 724 height 116
drag, startPoint x: 572, startPoint y: 273, endPoint x: 333, endPoint y: 211, distance: 247.3
click at [333, 211] on font at bounding box center [497, 221] width 722 height 112
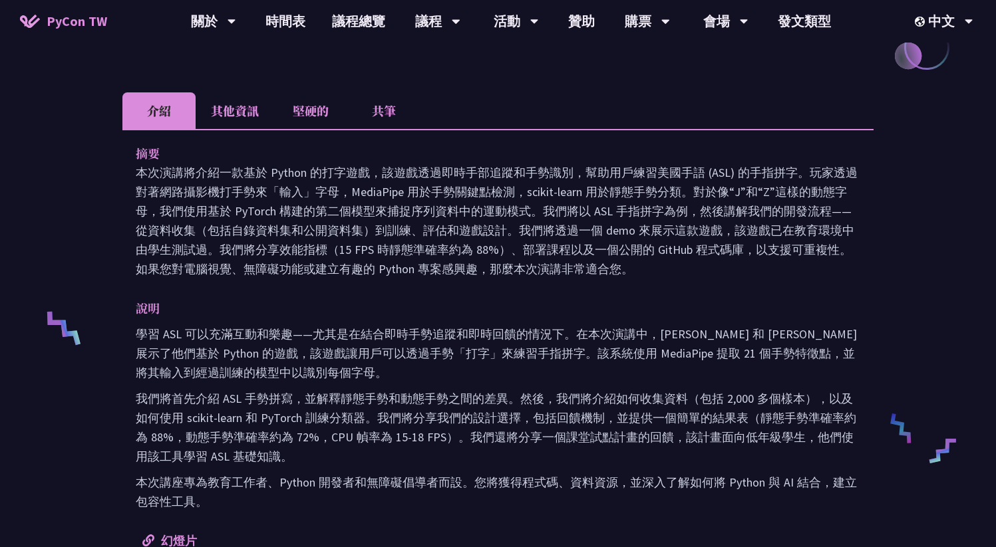
click at [329, 211] on font at bounding box center [497, 221] width 722 height 112
drag, startPoint x: 422, startPoint y: 239, endPoint x: 609, endPoint y: 271, distance: 190.4
click at [609, 271] on p at bounding box center [498, 221] width 724 height 116
click at [609, 271] on font at bounding box center [497, 221] width 722 height 112
drag, startPoint x: 609, startPoint y: 271, endPoint x: 404, endPoint y: 159, distance: 234.3
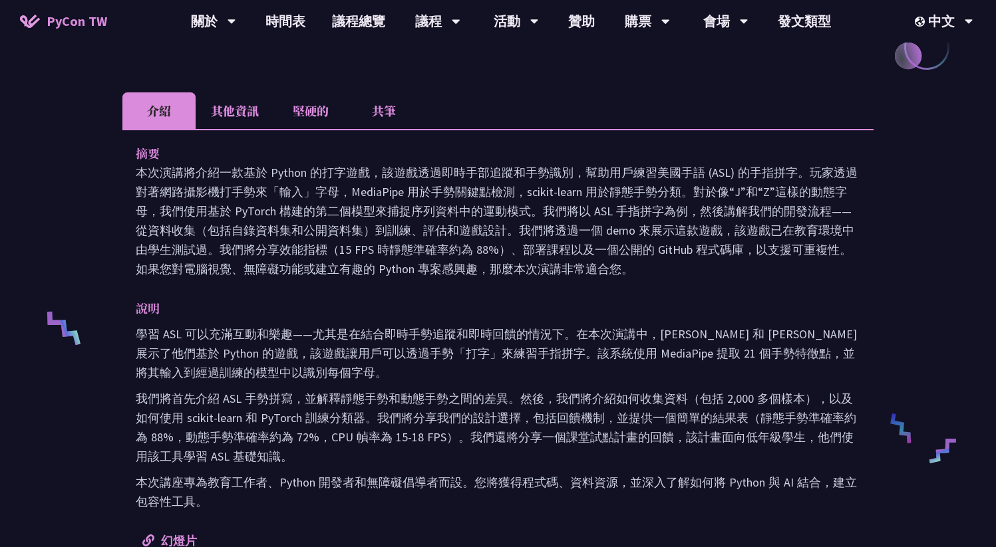
click at [409, 160] on div "摘要" at bounding box center [498, 211] width 724 height 135
click at [404, 159] on p "摘要" at bounding box center [485, 153] width 698 height 19
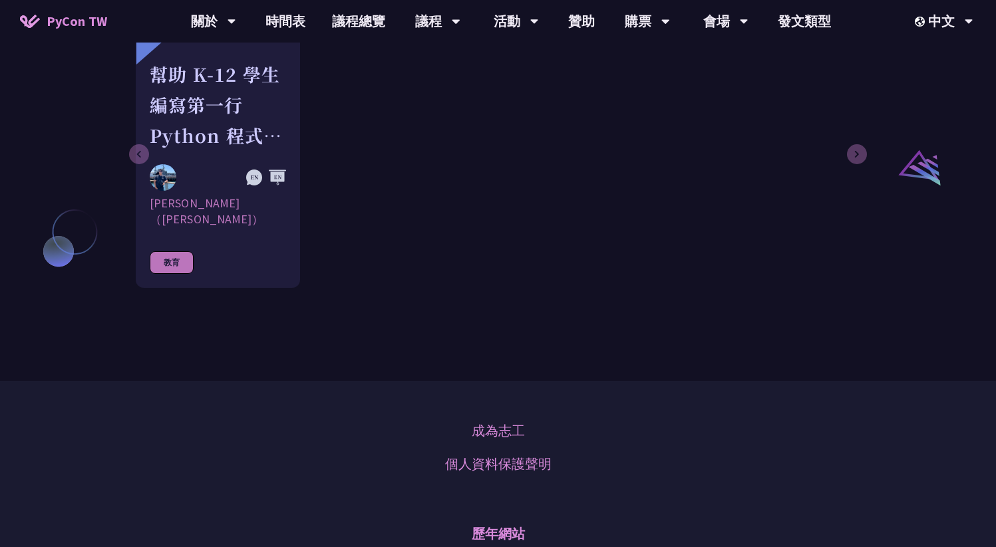
scroll to position [1074, 0]
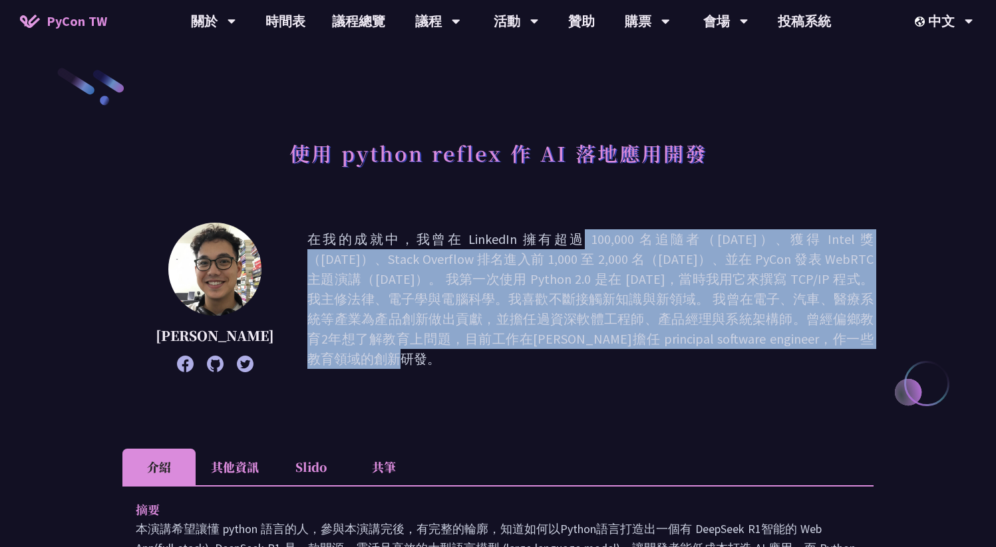
drag, startPoint x: 392, startPoint y: 243, endPoint x: 611, endPoint y: 343, distance: 240.8
click at [611, 343] on p "在我的成就中，我曾在 LinkedIn 擁有超過 100,000 名追隨者（[DATE]）、獲得 Intel 獎（[DATE]）、Stack Overflow…" at bounding box center [590, 299] width 566 height 140
click at [609, 342] on p "在我的成就中，我曾在 LinkedIn 擁有超過 100,000 名追隨者（[DATE]）、獲得 Intel 獎（[DATE]）、Stack Overflow…" at bounding box center [590, 299] width 566 height 140
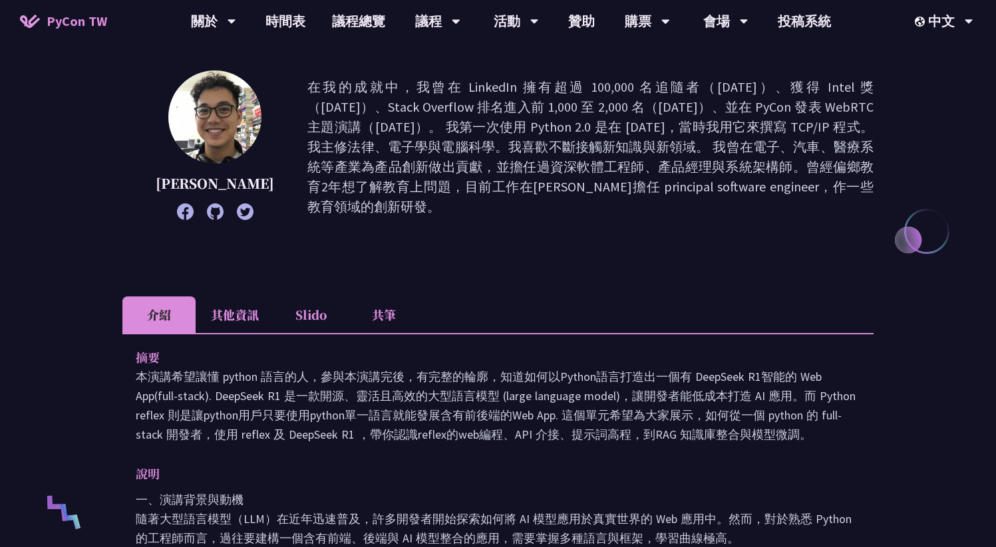
scroll to position [245, 0]
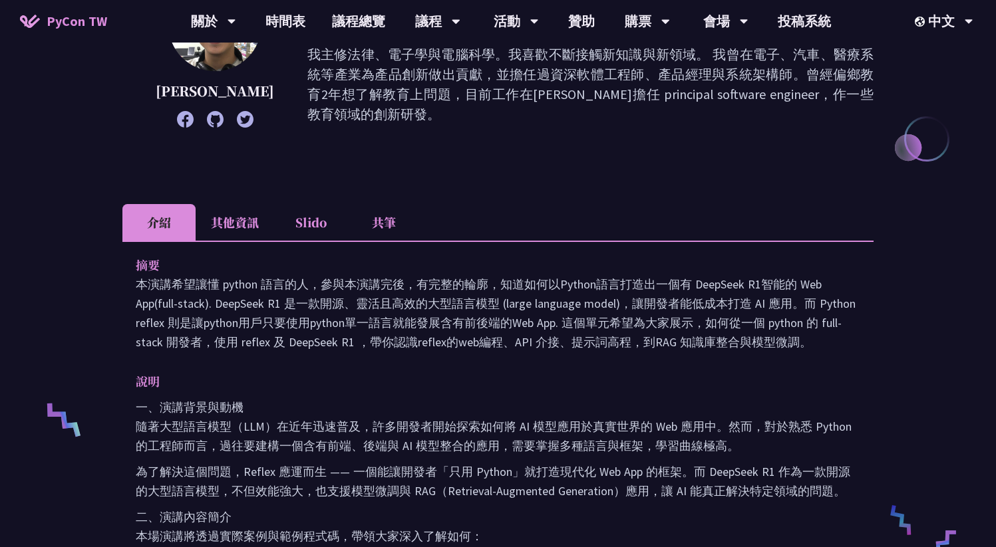
drag, startPoint x: 210, startPoint y: 303, endPoint x: 466, endPoint y: 370, distance: 265.4
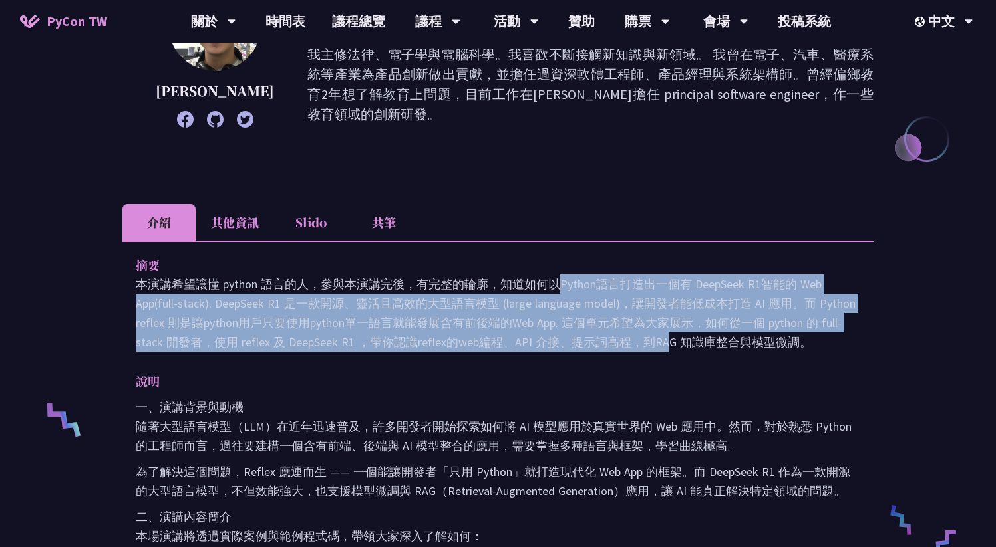
drag, startPoint x: 316, startPoint y: 277, endPoint x: 462, endPoint y: 335, distance: 156.8
click at [462, 335] on p "本演講希望讓懂 python 語言的人，參與本演講完後，有完整的輪廓，知道如何以Python語言打造出一個有 DeepSeek R1智能的 Web App(f…" at bounding box center [498, 313] width 724 height 77
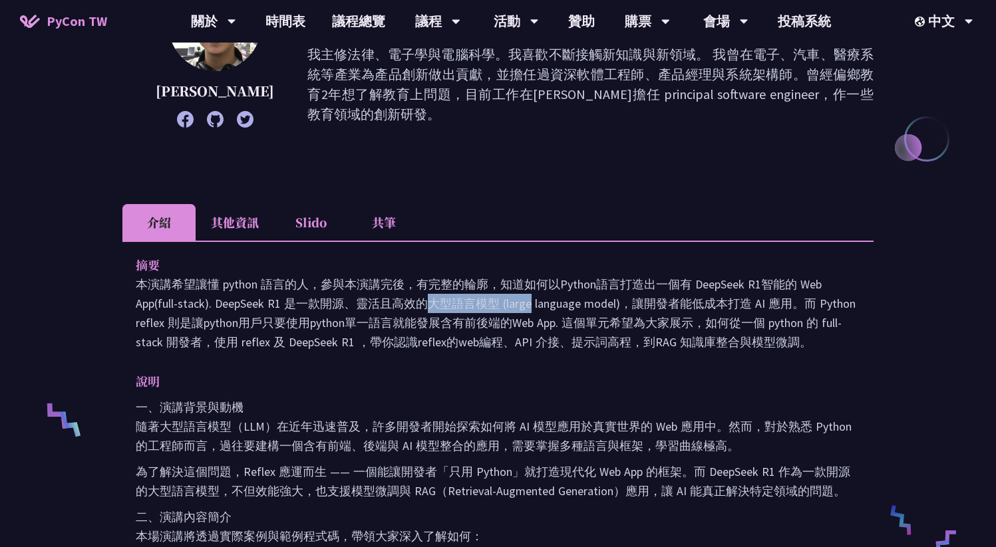
drag, startPoint x: 231, startPoint y: 295, endPoint x: 337, endPoint y: 307, distance: 107.2
click at [337, 307] on p "本演講希望讓懂 python 語言的人，參與本演講完後，有完整的輪廓，知道如何以Python語言打造出一個有 DeepSeek R1智能的 Web App(f…" at bounding box center [498, 313] width 724 height 77
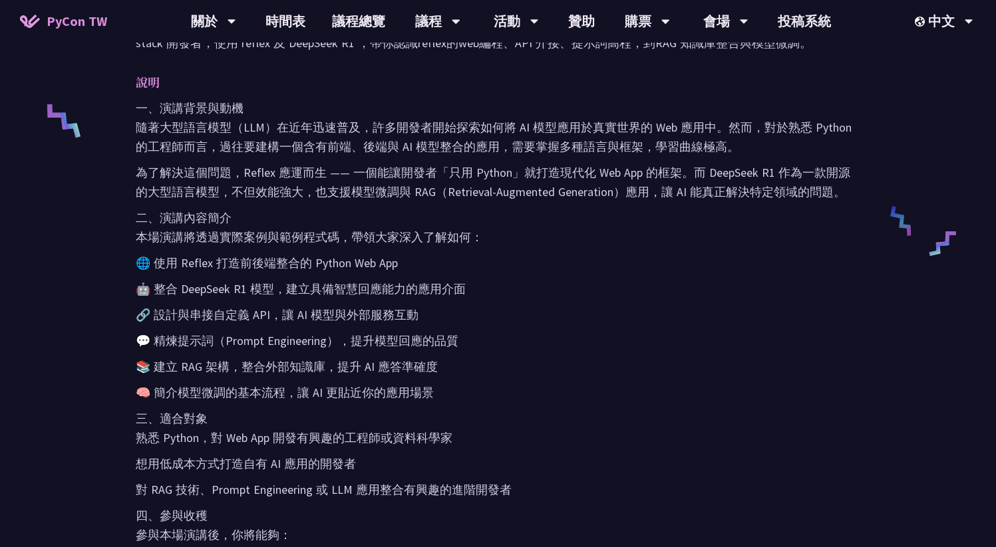
scroll to position [555, 0]
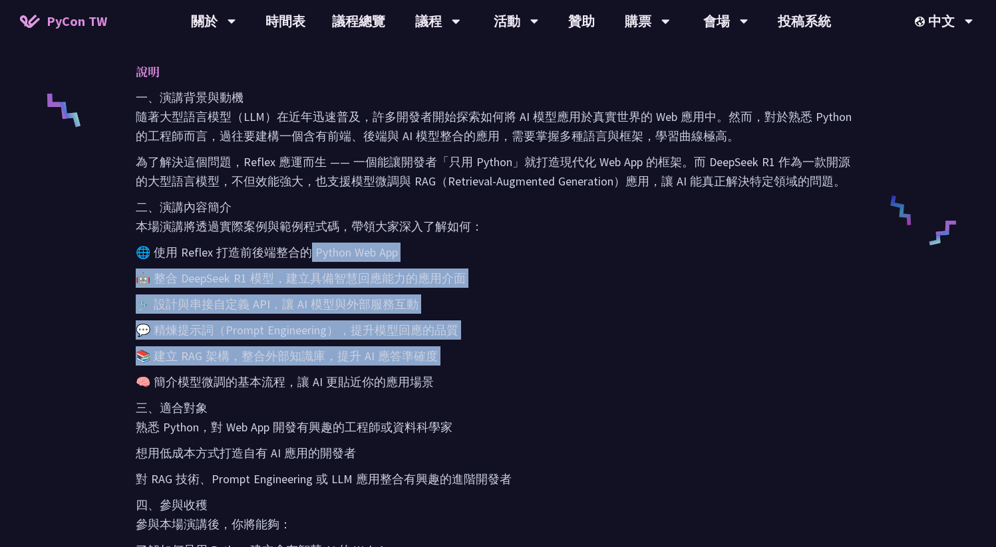
drag, startPoint x: 319, startPoint y: 264, endPoint x: 518, endPoint y: 367, distance: 224.0
click at [518, 367] on div "一、演講背景與動機 隨著大型語言模型（LLM）在近年迅速普及，許多開發者開始探索如何將 AI 模型應用於真實世界的 Web 應用中。然而，對於熟悉 Pytho…" at bounding box center [498, 363] width 724 height 550
click at [518, 368] on div "一、演講背景與動機 隨著大型語言模型（LLM）在近年迅速普及，許多開發者開始探索如何將 AI 模型應用於真實世界的 Web 應用中。然而，對於熟悉 Pytho…" at bounding box center [498, 363] width 724 height 550
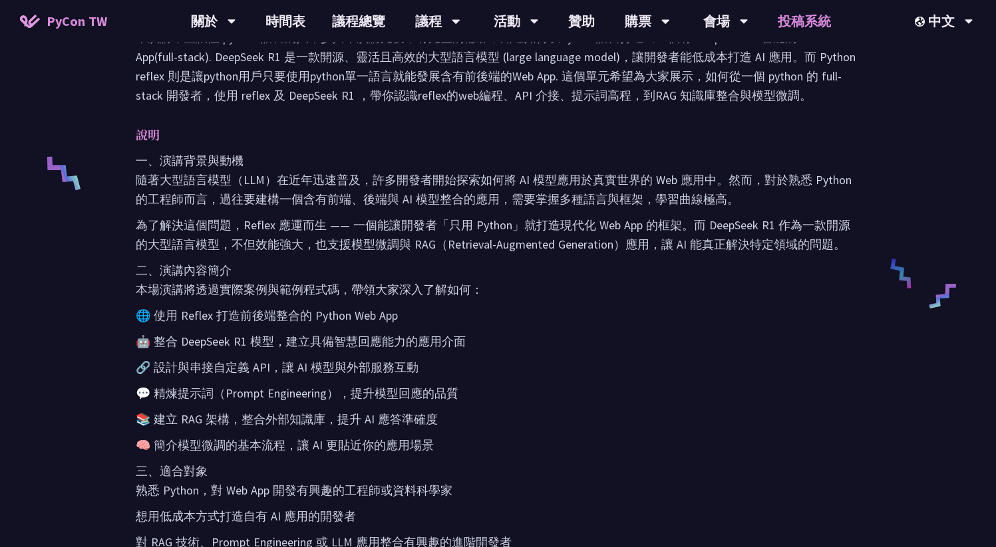
scroll to position [488, 0]
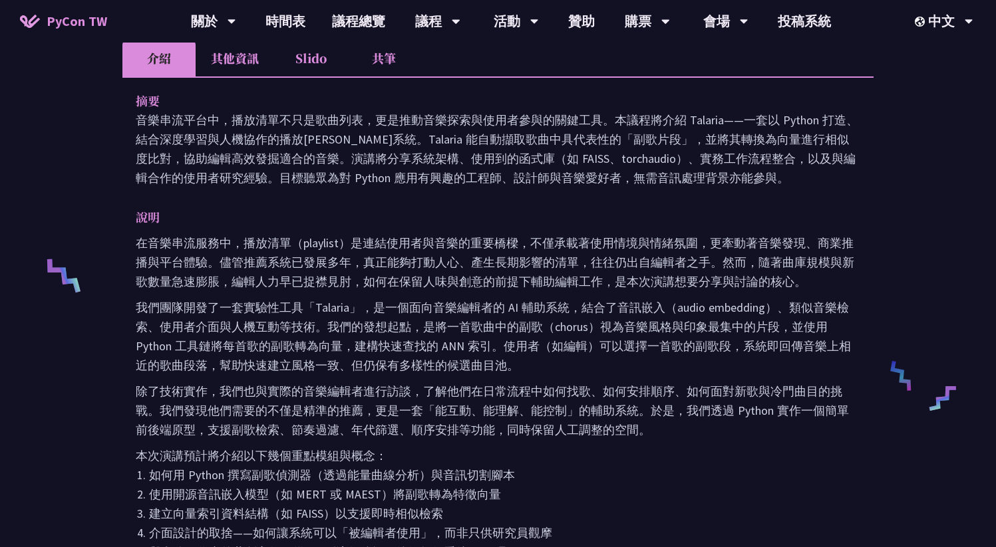
scroll to position [432, 0]
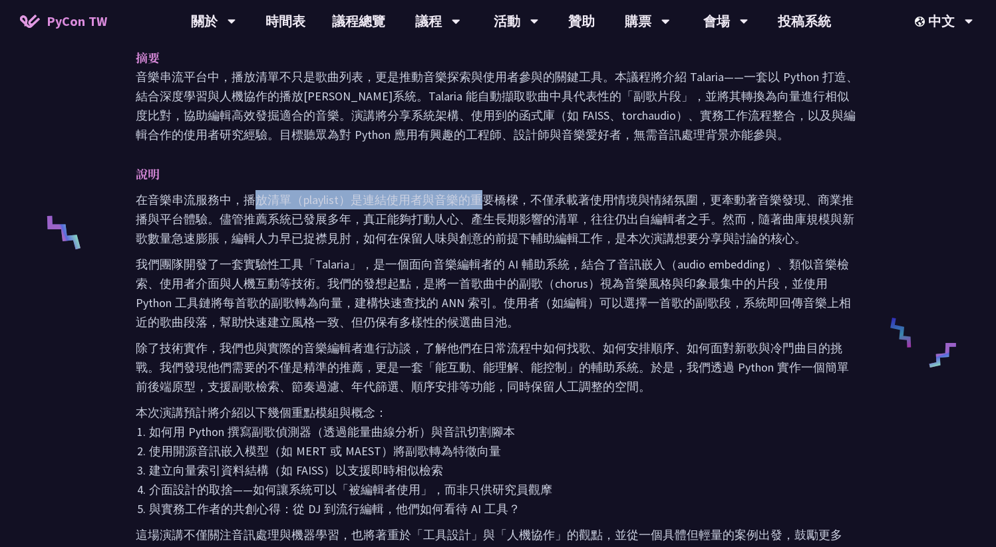
drag, startPoint x: 251, startPoint y: 202, endPoint x: 482, endPoint y: 208, distance: 230.9
click at [482, 208] on p "在音樂串流服務中，播放清單（playlist）是連結使用者與音樂的重要橋樑，不僅承載著使用情境與情緒氛圍，更牽動著音樂發現、商業推播與平台體驗。儘管推薦系統已…" at bounding box center [498, 219] width 724 height 58
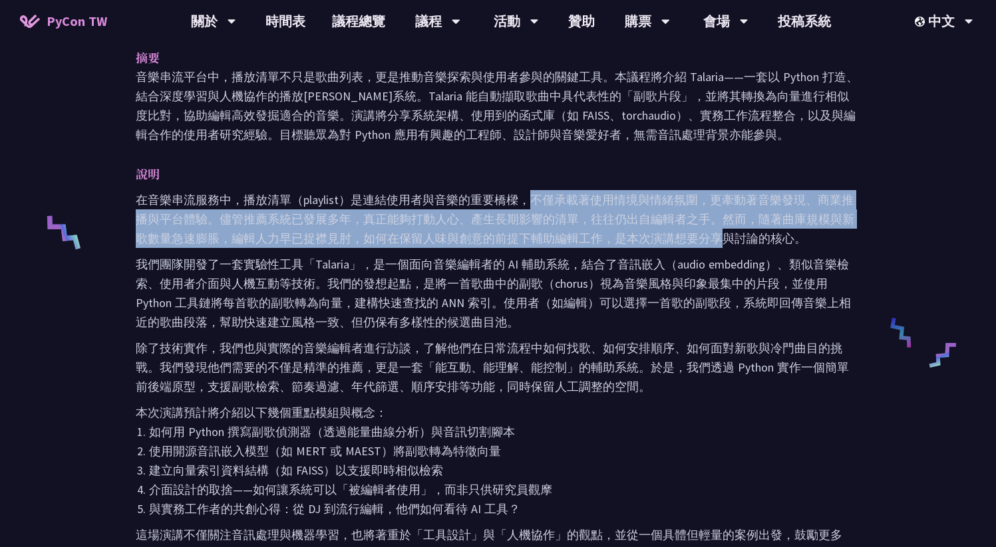
drag, startPoint x: 593, startPoint y: 209, endPoint x: 718, endPoint y: 239, distance: 127.9
click at [718, 239] on p "在音樂串流服務中，播放清單（playlist）是連結使用者與音樂的重要橋樑，不僅承載著使用情境與情緒氛圍，更牽動著音樂發現、商業推播與平台體驗。儘管推薦系統已…" at bounding box center [498, 219] width 724 height 58
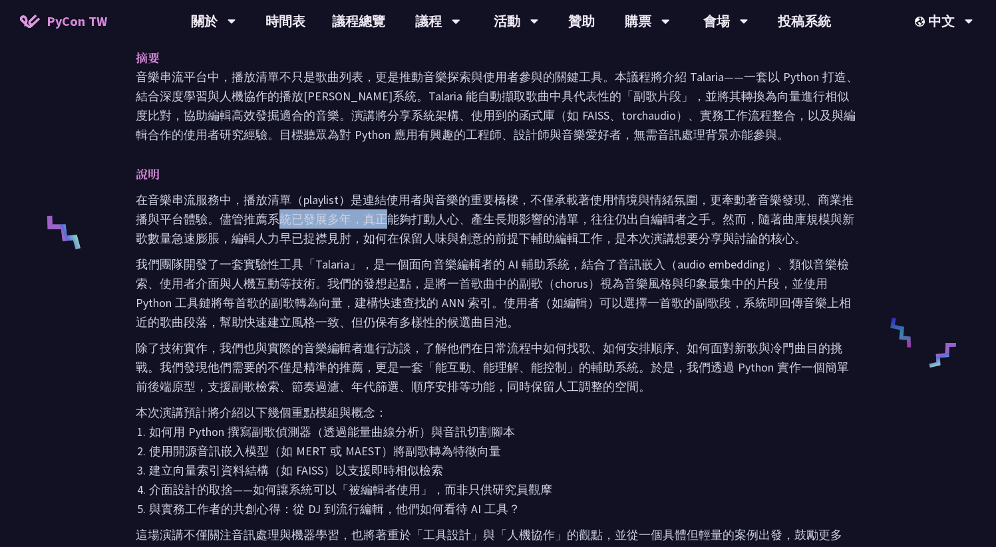
drag, startPoint x: 279, startPoint y: 216, endPoint x: 383, endPoint y: 222, distance: 103.9
click at [383, 222] on p "在音樂串流服務中，播放清單（playlist）是連結使用者與音樂的重要橋樑，不僅承載著使用情境與情緒氛圍，更牽動著音樂發現、商業推播與平台體驗。儘管推薦系統已…" at bounding box center [498, 219] width 724 height 58
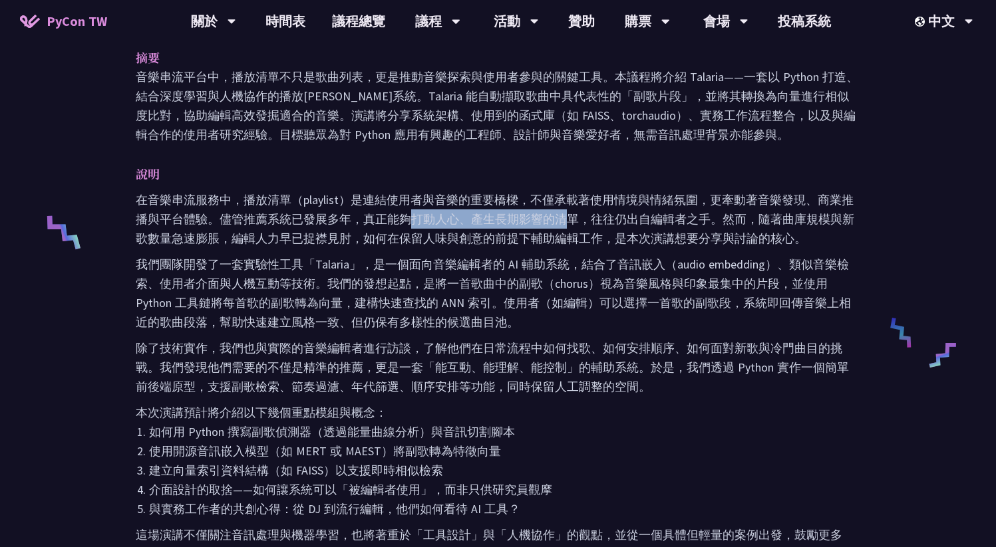
drag, startPoint x: 452, startPoint y: 220, endPoint x: 571, endPoint y: 222, distance: 119.1
click at [571, 222] on p "在音樂串流服務中，播放清單（playlist）是連結使用者與音樂的重要橋樑，不僅承載著使用情境與情緒氛圍，更牽動著音樂發現、商業推播與平台體驗。儘管推薦系統已…" at bounding box center [498, 219] width 724 height 58
click at [571, 223] on p "在音樂串流服務中，播放清單（playlist）是連結使用者與音樂的重要橋樑，不僅承載著使用情境與情緒氛圍，更牽動著音樂發現、商業推播與平台體驗。儘管推薦系統已…" at bounding box center [498, 219] width 724 height 58
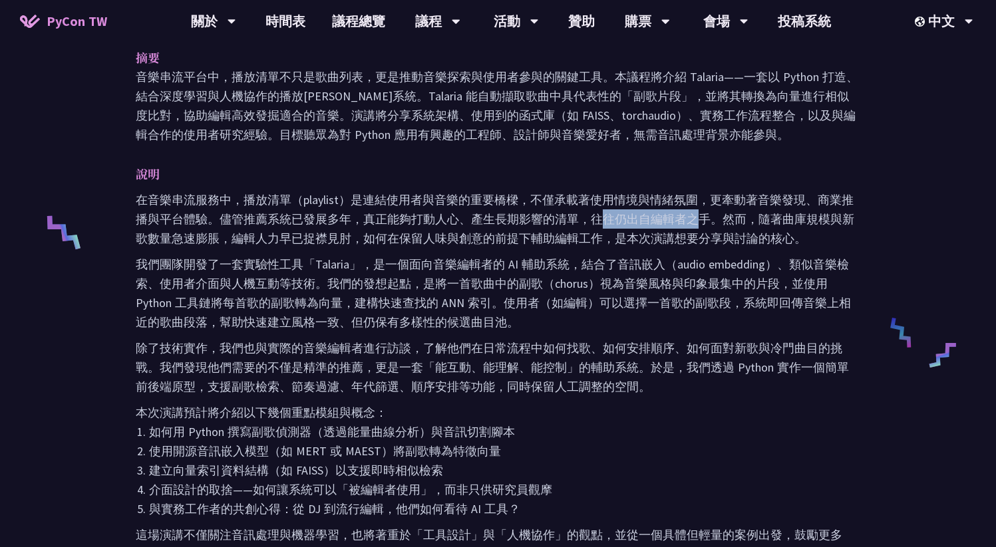
drag, startPoint x: 603, startPoint y: 218, endPoint x: 703, endPoint y: 218, distance: 99.8
click at [703, 218] on p "在音樂串流服務中，播放清單（playlist）是連結使用者與音樂的重要橋樑，不僅承載著使用情境與情緒氛圍，更牽動著音樂發現、商業推播與平台體驗。儘管推薦系統已…" at bounding box center [498, 219] width 724 height 58
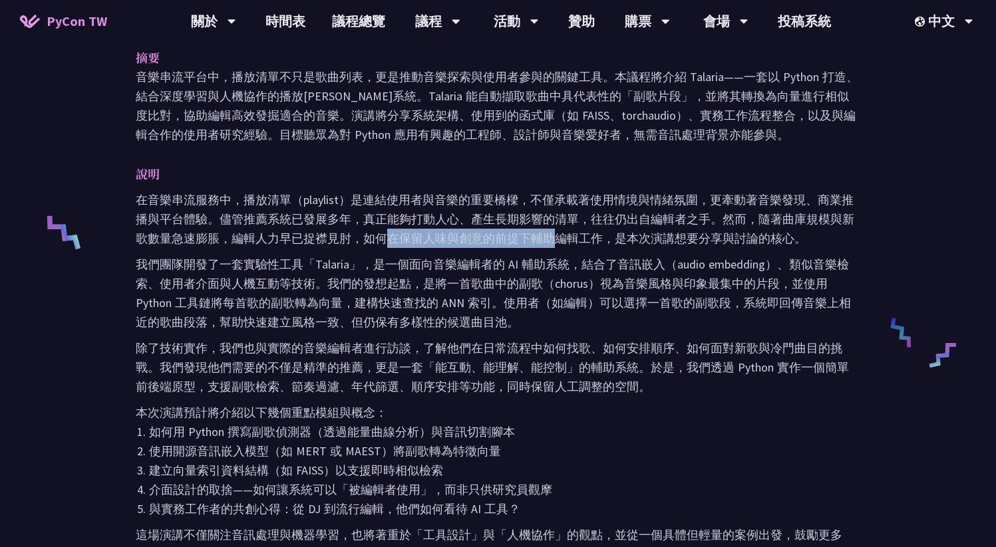
drag, startPoint x: 390, startPoint y: 239, endPoint x: 561, endPoint y: 235, distance: 171.0
click at [560, 234] on p "在音樂串流服務中，播放清單（playlist）是連結使用者與音樂的重要橋樑，不僅承載著使用情境與情緒氛圍，更牽動著音樂發現、商業推播與平台體驗。儘管推薦系統已…" at bounding box center [498, 219] width 724 height 58
click at [561, 235] on p "在音樂串流服務中，播放清單（playlist）是連結使用者與音樂的重要橋樑，不僅承載著使用情境與情緒氛圍，更牽動著音樂發現、商業推播與平台體驗。儘管推薦系統已…" at bounding box center [498, 219] width 724 height 58
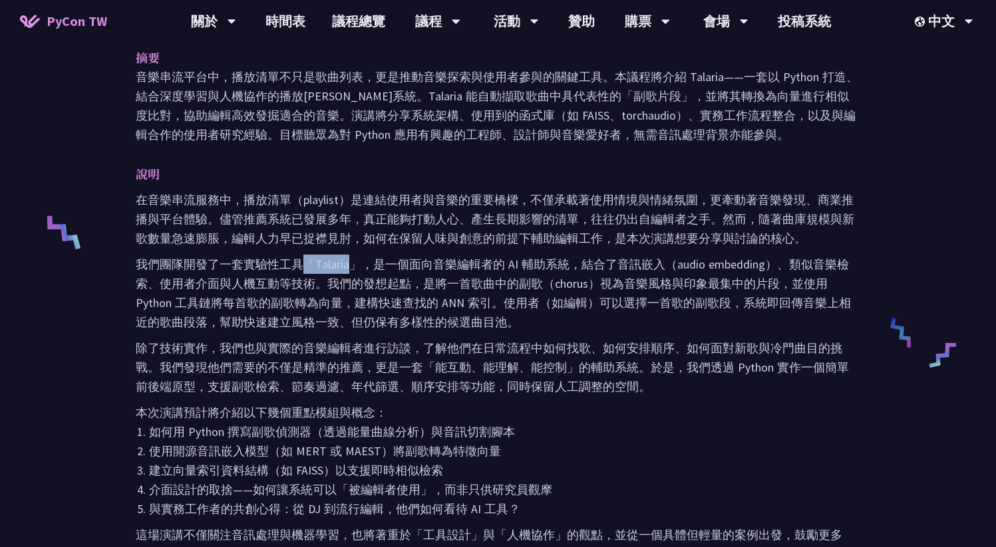
drag, startPoint x: 331, startPoint y: 271, endPoint x: 350, endPoint y: 273, distance: 19.4
click at [350, 273] on p "我們團隊開發了一套實驗性工具「Talaria」，是一個面向音樂編輯者的 AI 輔助系統，結合了音訊嵌入（audio embedding）、類似音樂檢索、使用者…" at bounding box center [498, 293] width 724 height 77
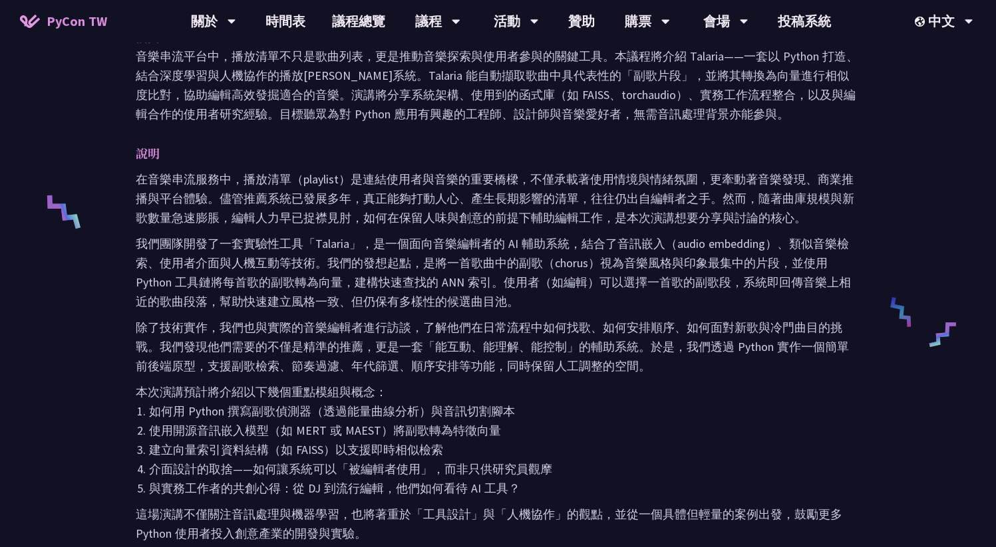
scroll to position [471, 0]
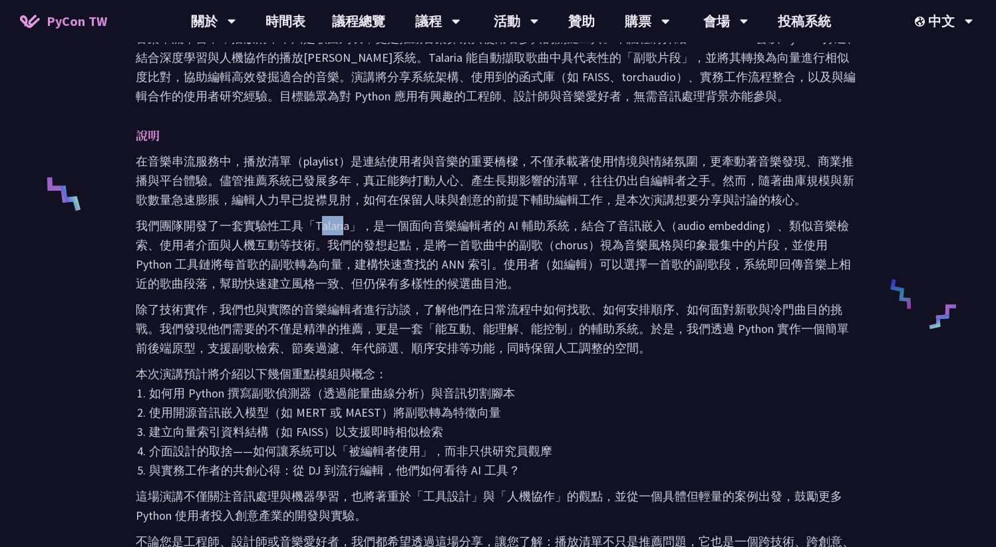
drag, startPoint x: 319, startPoint y: 229, endPoint x: 345, endPoint y: 228, distance: 26.0
click at [345, 228] on p "我們團隊開發了一套實驗性工具「Talaria」，是一個面向音樂編輯者的 AI 輔助系統，結合了音訊嵌入（audio embedding）、類似音樂檢索、使用者…" at bounding box center [498, 254] width 724 height 77
drag, startPoint x: 438, startPoint y: 228, endPoint x: 561, endPoint y: 230, distance: 123.1
click at [561, 230] on p "我們團隊開發了一套實驗性工具「Talaria」，是一個面向音樂編輯者的 AI 輔助系統，結合了音訊嵌入（audio embedding）、類似音樂檢索、使用者…" at bounding box center [498, 254] width 724 height 77
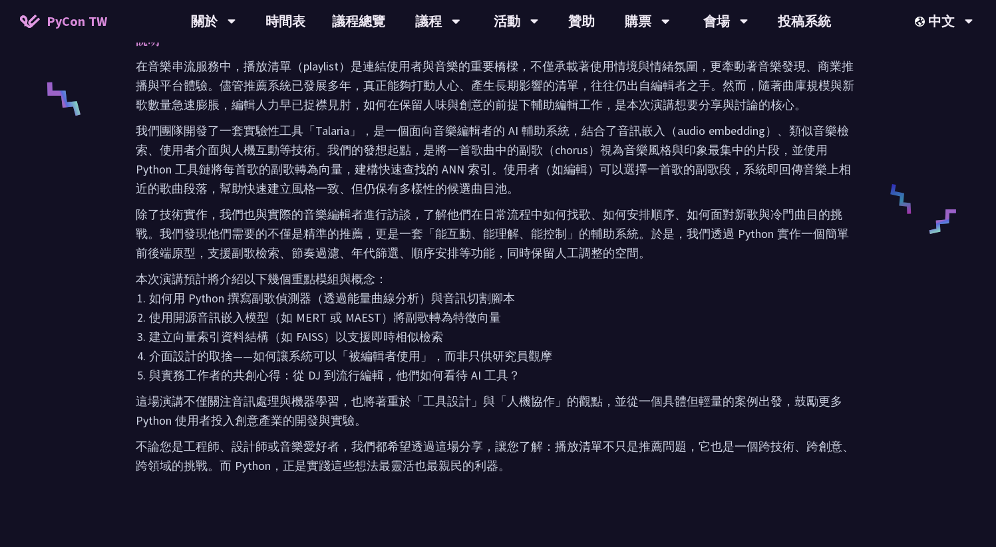
scroll to position [584, 0]
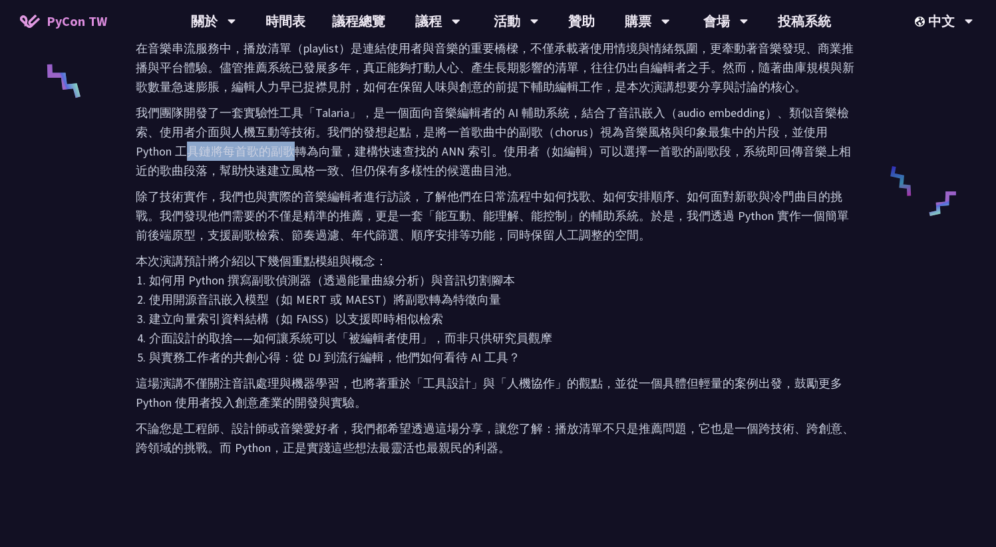
drag, startPoint x: 194, startPoint y: 148, endPoint x: 307, endPoint y: 147, distance: 113.1
click at [295, 144] on p "我們團隊開發了一套實驗性工具「Talaria」，是一個面向音樂編輯者的 AI 輔助系統，結合了音訊嵌入（audio embedding）、類似音樂檢索、使用者…" at bounding box center [498, 141] width 724 height 77
drag, startPoint x: 355, startPoint y: 146, endPoint x: 470, endPoint y: 150, distance: 115.8
click at [470, 150] on p "我們團隊開發了一套實驗性工具「Talaria」，是一個面向音樂編輯者的 AI 輔助系統，結合了音訊嵌入（audio embedding）、類似音樂檢索、使用者…" at bounding box center [498, 141] width 724 height 77
click at [468, 148] on p "我們團隊開發了一套實驗性工具「Talaria」，是一個面向音樂編輯者的 AI 輔助系統，結合了音訊嵌入（audio embedding）、類似音樂檢索、使用者…" at bounding box center [498, 141] width 724 height 77
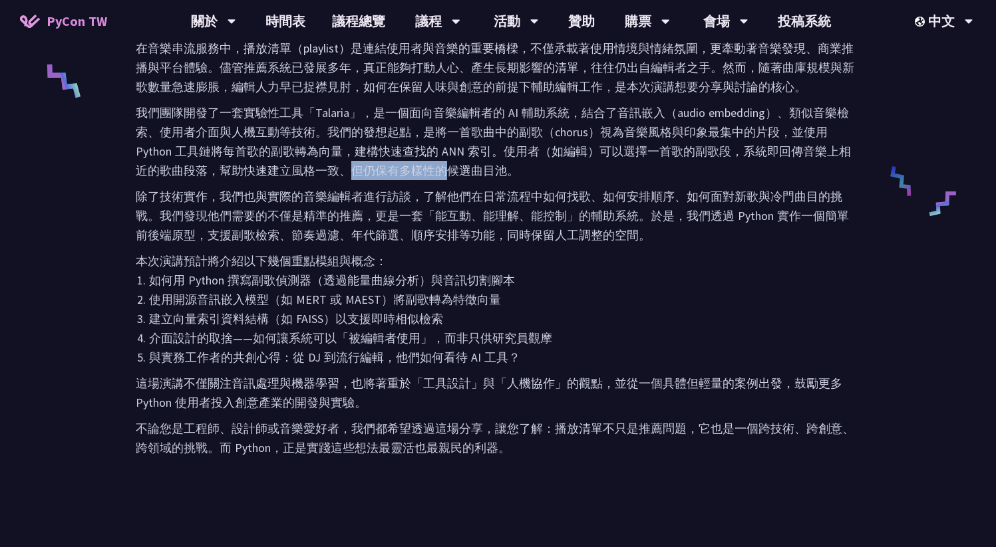
drag, startPoint x: 446, startPoint y: 168, endPoint x: 317, endPoint y: 166, distance: 129.1
click at [351, 166] on p "我們團隊開發了一套實驗性工具「Talaria」，是一個面向音樂編輯者的 AI 輔助系統，結合了音訊嵌入（audio embedding）、類似音樂檢索、使用者…" at bounding box center [498, 141] width 724 height 77
click at [295, 165] on p "我們團隊開發了一套實驗性工具「Talaria」，是一個面向音樂編輯者的 AI 輔助系統，結合了音訊嵌入（audio embedding）、類似音樂檢索、使用者…" at bounding box center [498, 141] width 724 height 77
click at [337, 188] on p "除了技術實作，我們也與實際的音樂編輯者進行訪談，了解他們在日常流程中如何找歌、如何安排順序、如何面對新歌與冷門曲目的挑戰。我們發現他們需要的不僅是精準的推薦，…" at bounding box center [498, 216] width 724 height 58
click at [504, 248] on div "在音樂串流服務中，播放清單（playlist）是連結使用者與音樂的重要橋樑，不僅承載著使用情境與情緒氛圍，更牽動著音樂發現、商業推播與平台體驗。儘管推薦系統已…" at bounding box center [498, 248] width 724 height 419
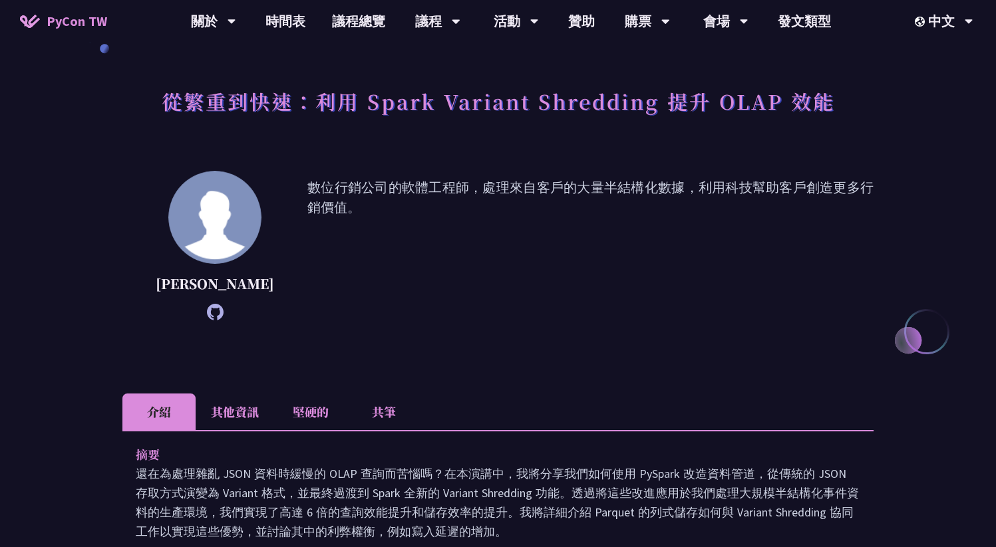
scroll to position [50, 0]
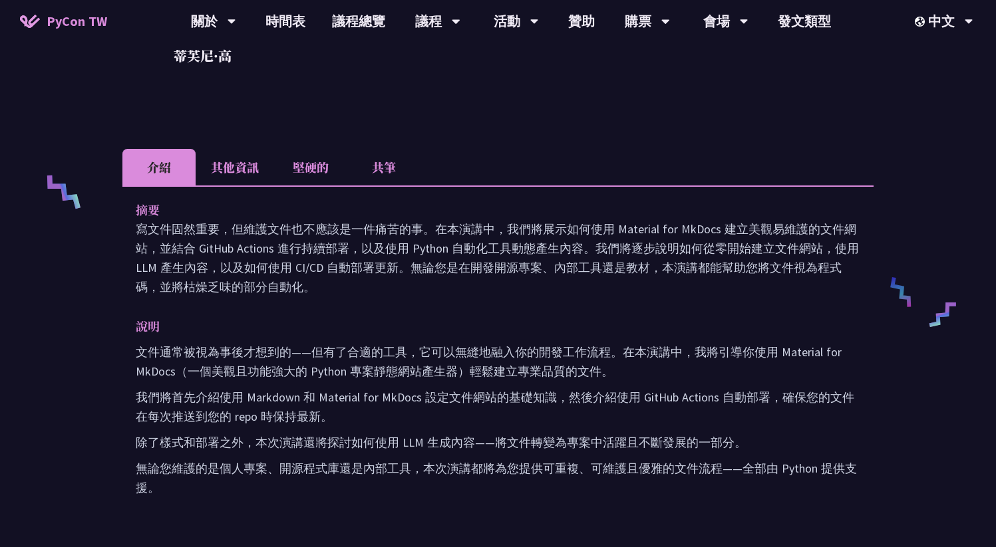
scroll to position [518, 0]
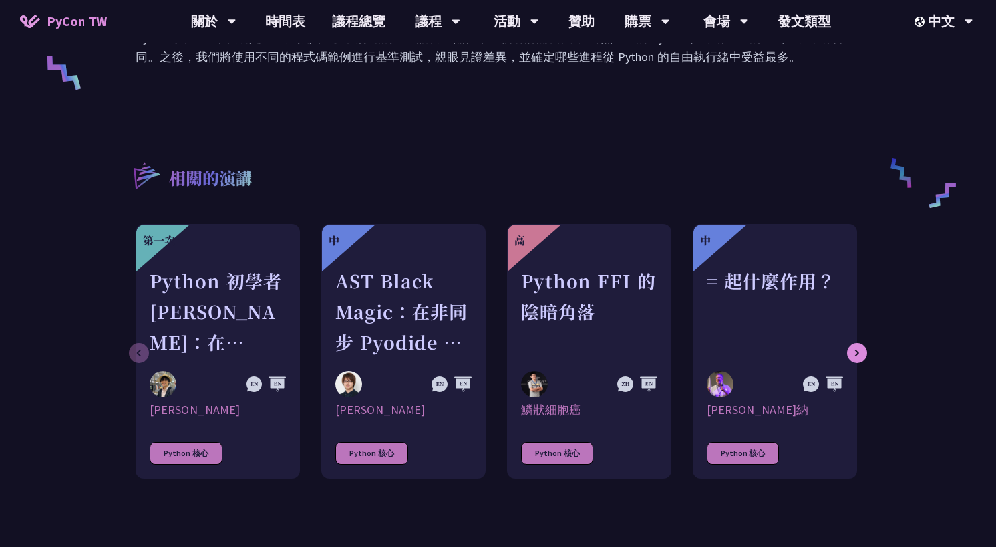
scroll to position [379, 0]
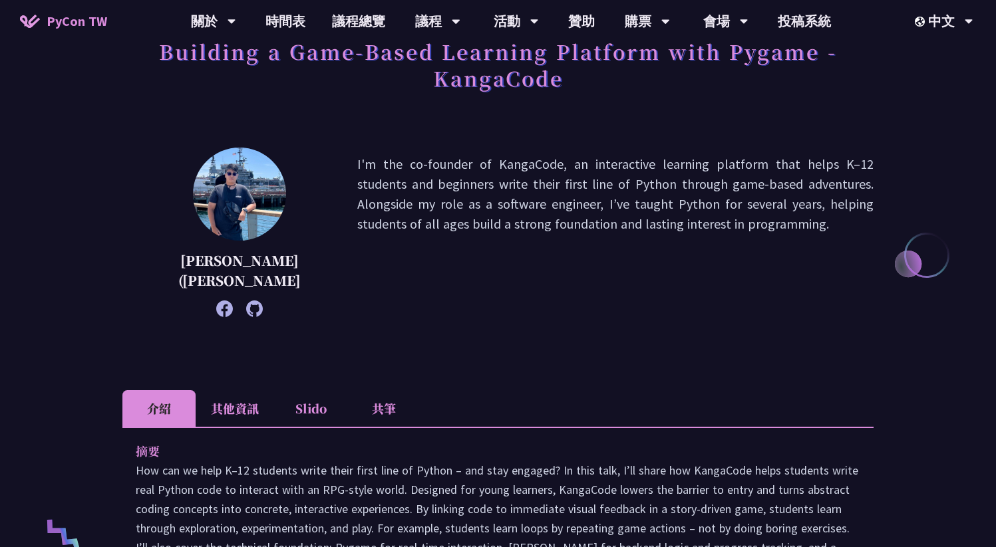
scroll to position [365, 0]
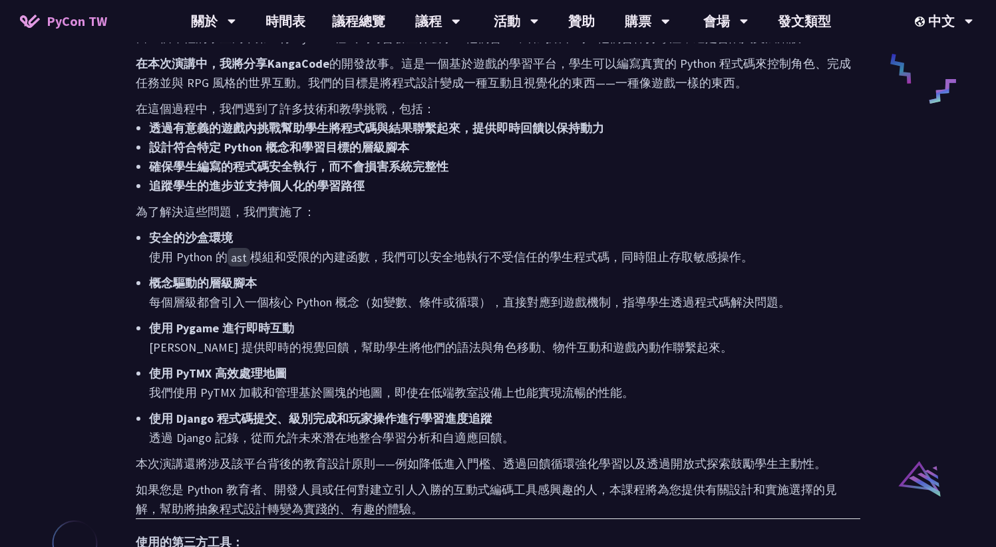
scroll to position [63, 0]
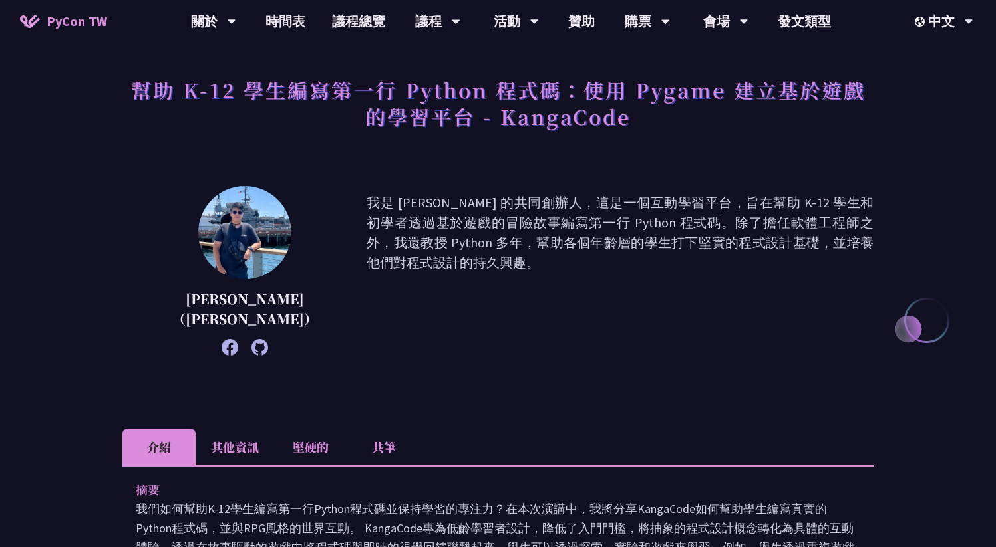
click at [230, 429] on li "其他資訊" at bounding box center [235, 447] width 78 height 37
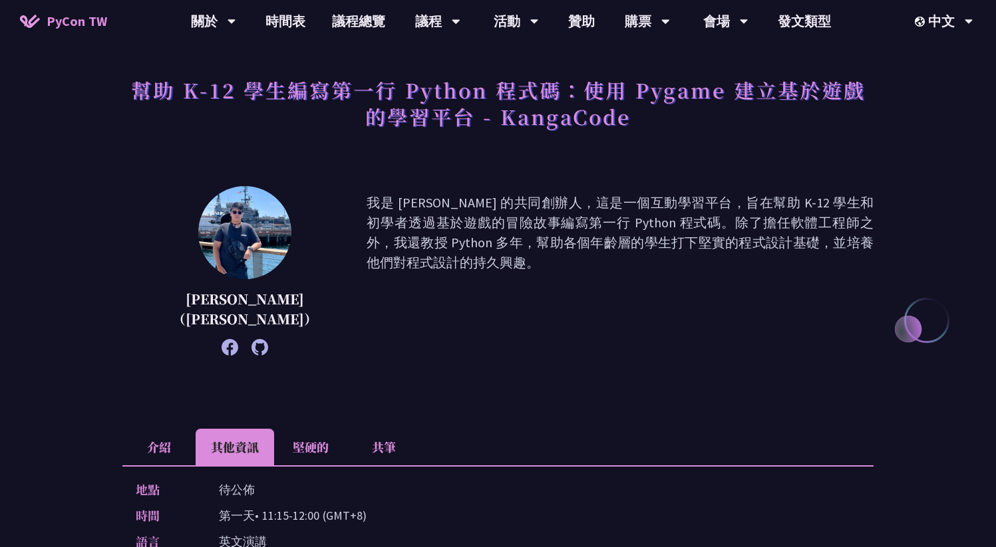
scroll to position [209, 0]
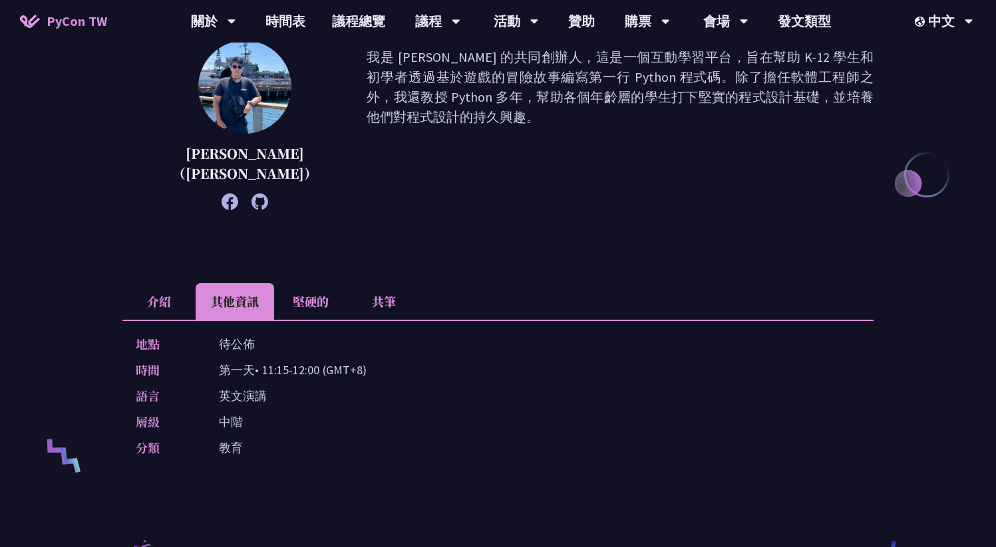
click at [118, 258] on div "幫助 K-12 學生編寫第一行 Python 程式碼：使用 Pygame 建立基於遊戲的學習平台 - KangaCode [PERSON_NAME]（[PER…" at bounding box center [498, 370] width 996 height 1159
click at [146, 283] on li "介紹" at bounding box center [158, 301] width 73 height 37
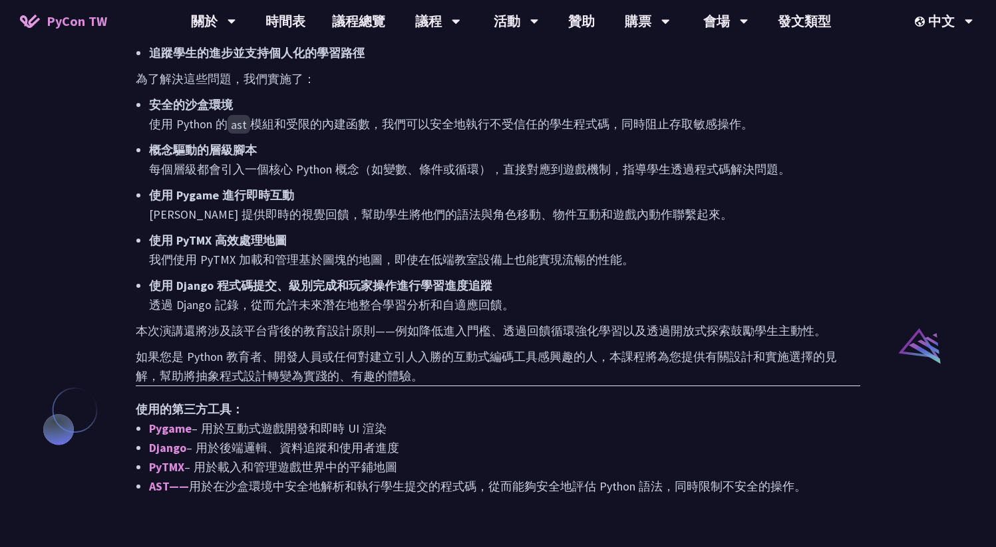
scroll to position [874, 0]
